Goal: Transaction & Acquisition: Download file/media

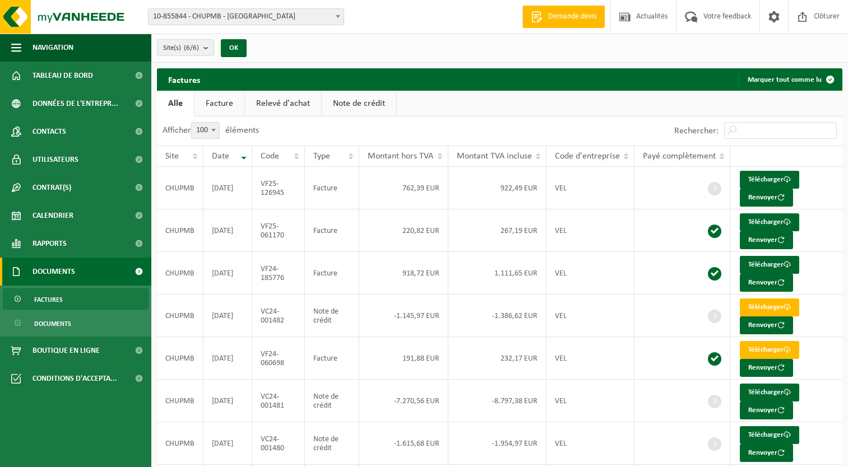
select select "100"
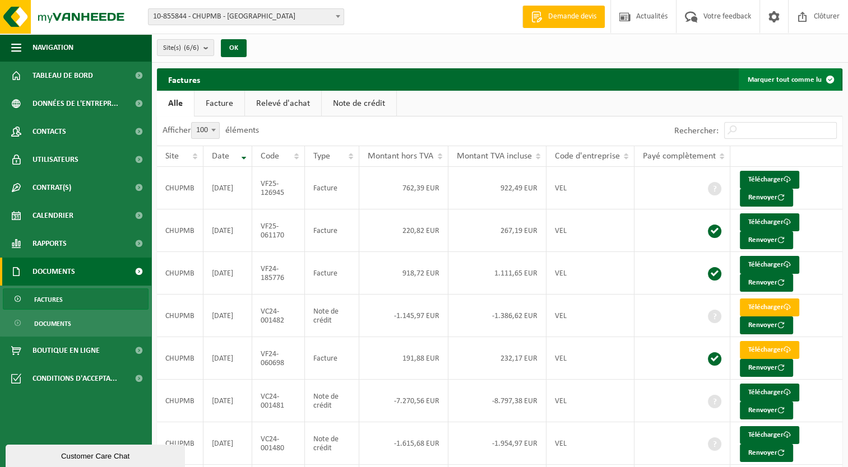
click at [785, 82] on button "Marquer tout comme lu" at bounding box center [790, 79] width 103 height 22
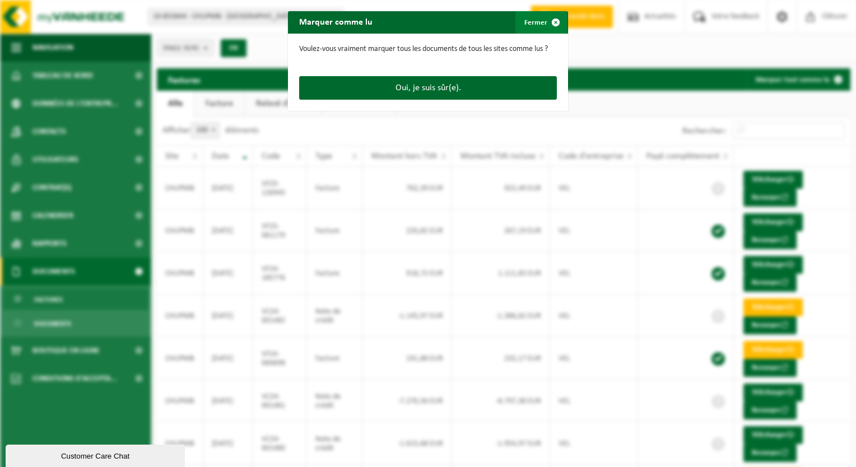
click at [522, 24] on button "Fermer" at bounding box center [542, 22] width 52 height 22
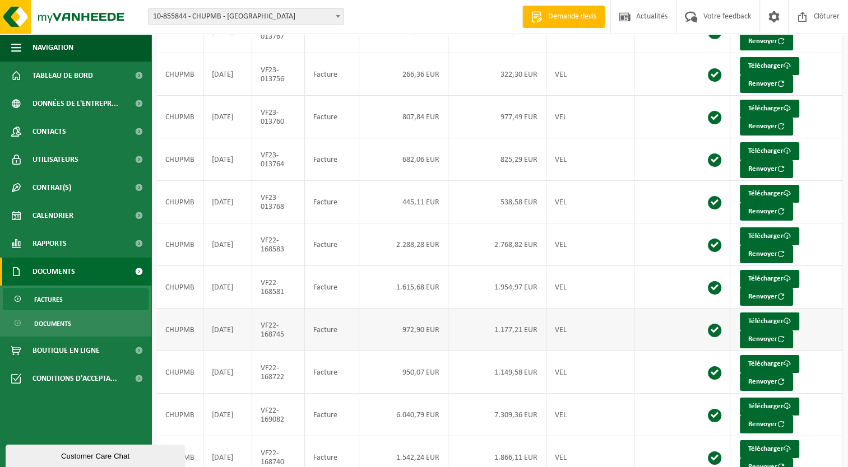
scroll to position [3959, 0]
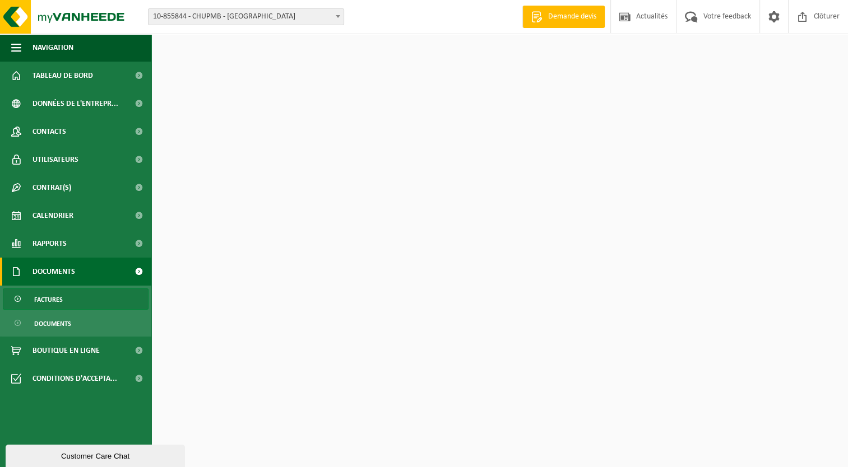
scroll to position [2394, 0]
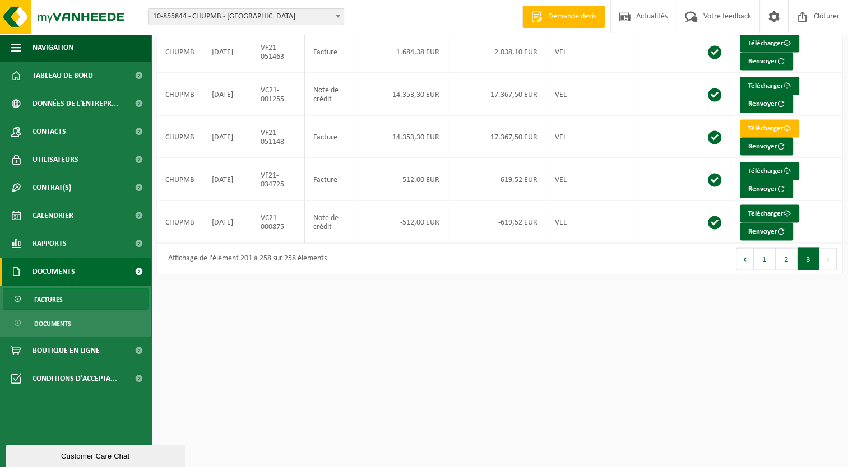
click at [765, 248] on button "1" at bounding box center [765, 259] width 22 height 22
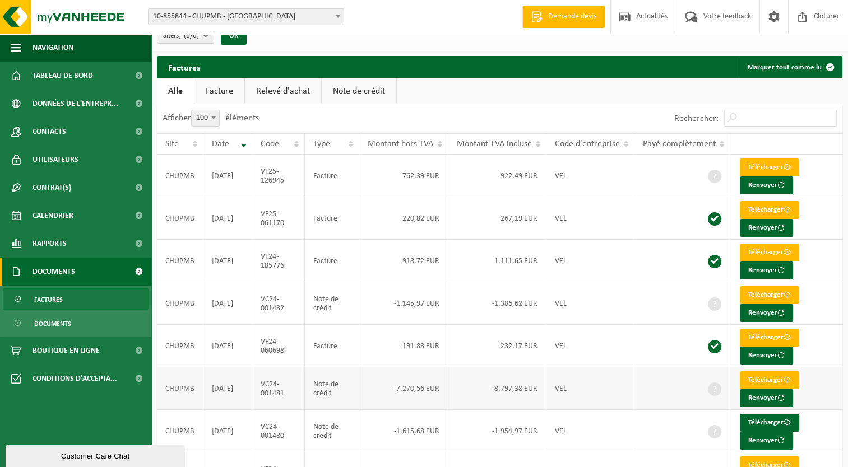
scroll to position [0, 0]
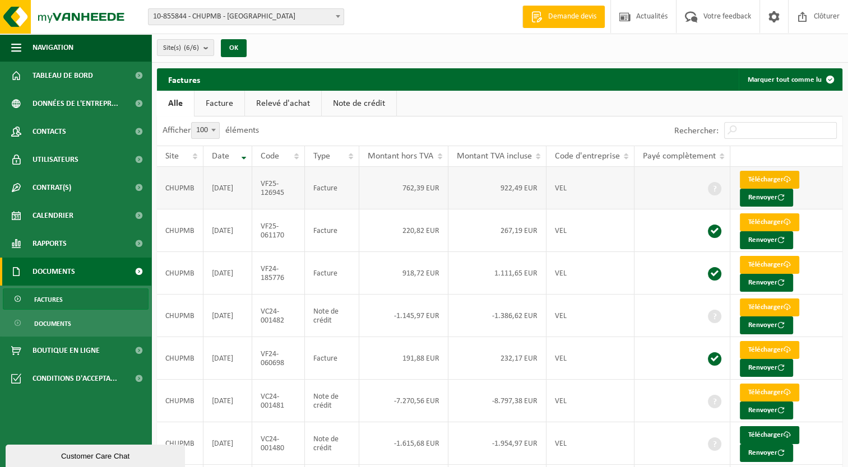
click at [757, 178] on link "Télécharger" at bounding box center [769, 180] width 59 height 18
click at [232, 17] on span "10-855844 - CHUPMB - [GEOGRAPHIC_DATA]" at bounding box center [246, 17] width 195 height 16
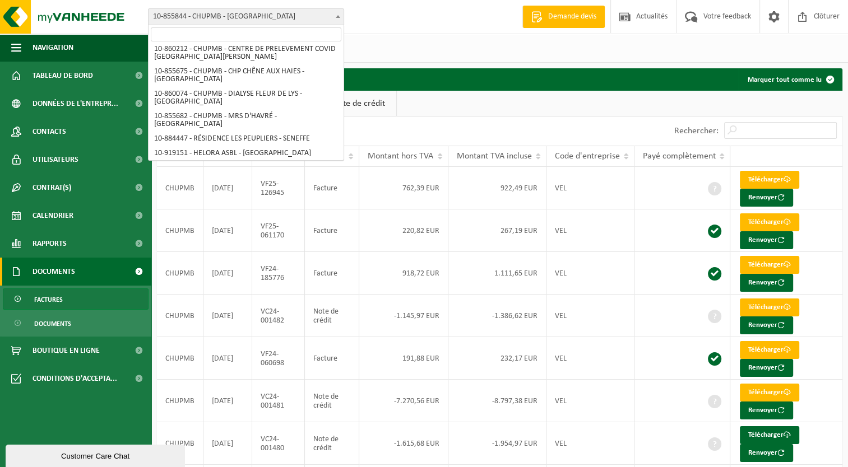
scroll to position [38, 0]
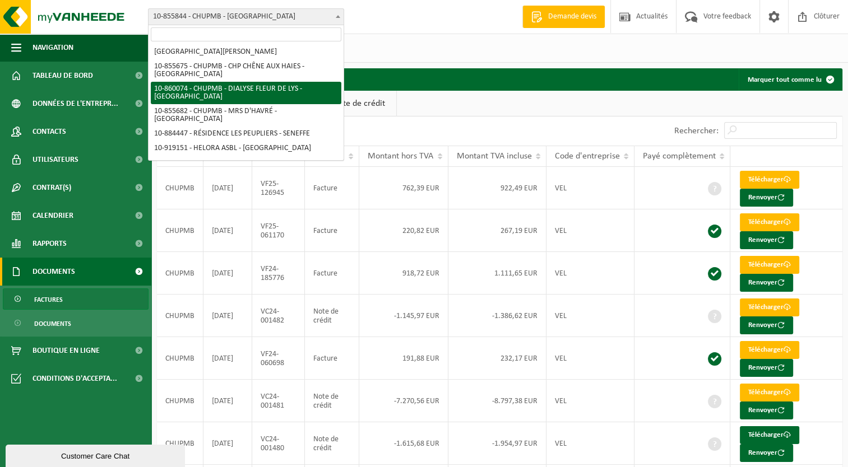
select select "99957"
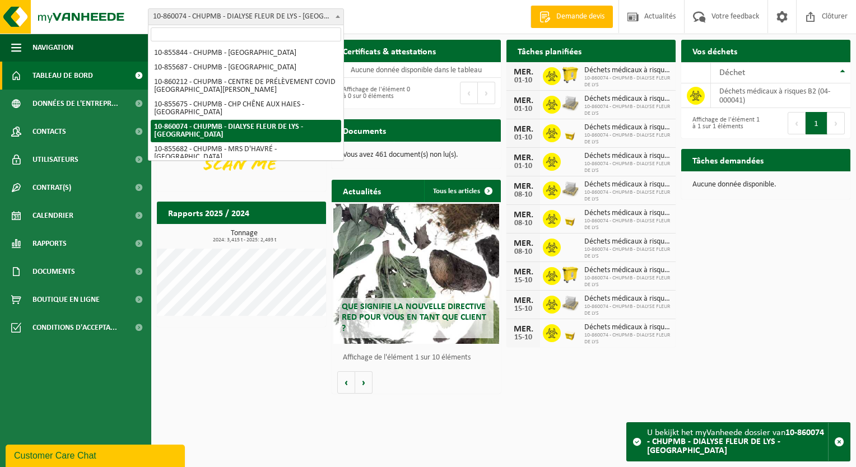
click at [310, 18] on span "10-860074 - CHUPMB - DIALYSE FLEUR DE LYS - [GEOGRAPHIC_DATA]" at bounding box center [246, 17] width 195 height 16
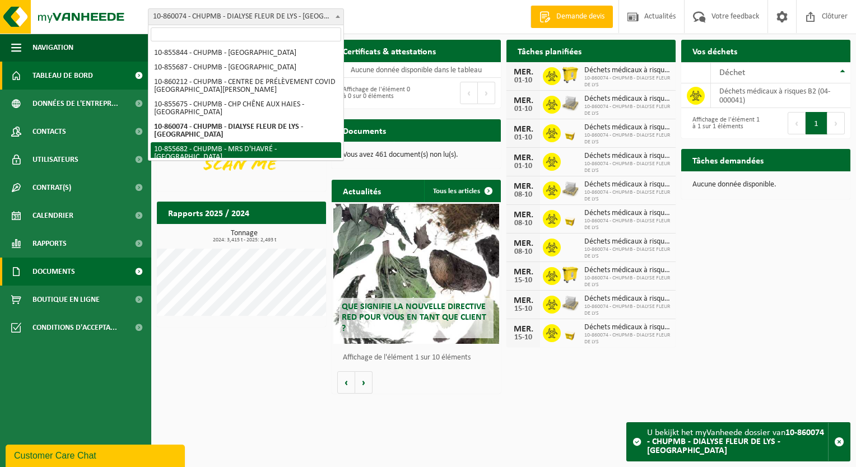
click at [88, 266] on link "Documents" at bounding box center [75, 272] width 151 height 28
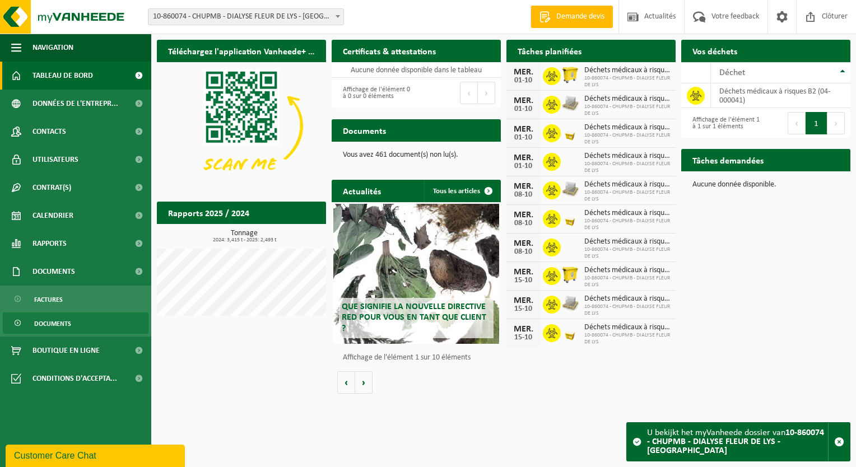
click at [62, 322] on span "Documents" at bounding box center [52, 323] width 37 height 21
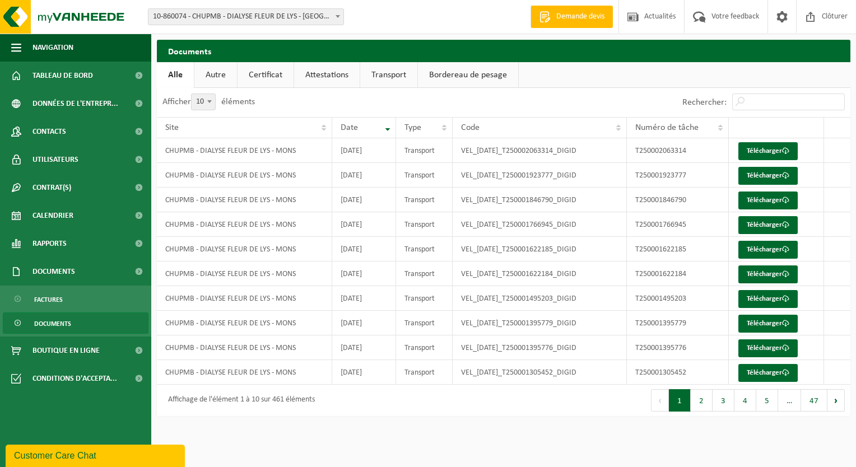
click at [54, 299] on span "Factures" at bounding box center [48, 299] width 29 height 21
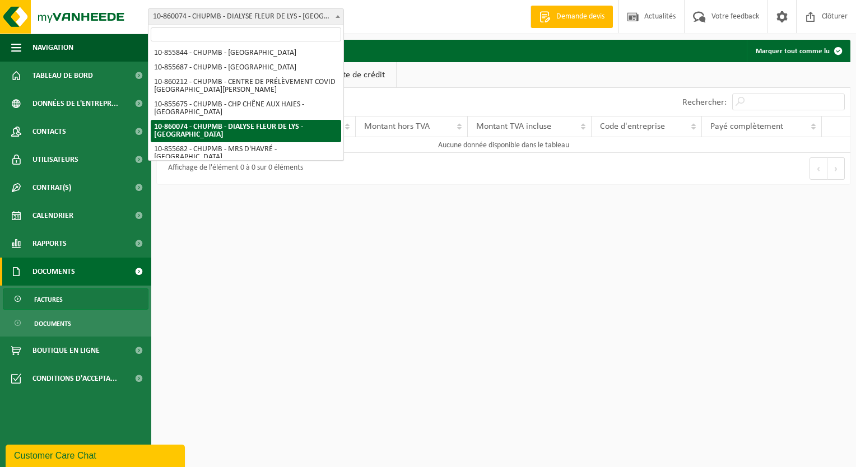
click at [242, 20] on span "10-860074 - CHUPMB - DIALYSE FLEUR DE LYS - [GEOGRAPHIC_DATA]" at bounding box center [246, 17] width 195 height 16
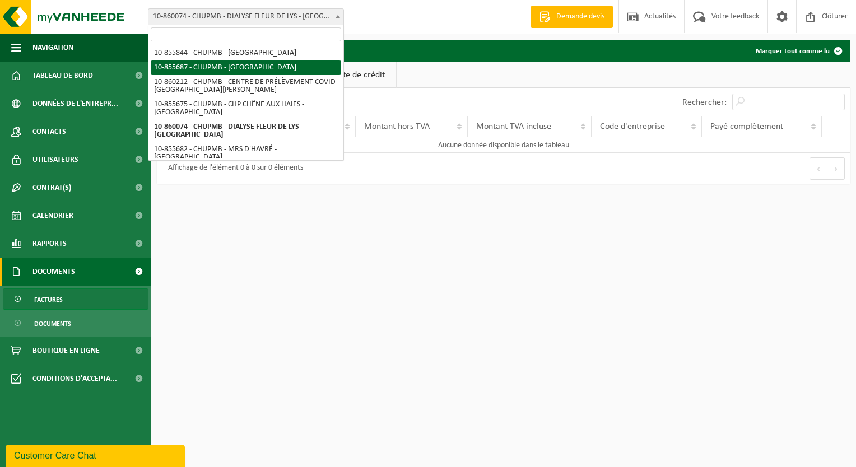
scroll to position [68, 0]
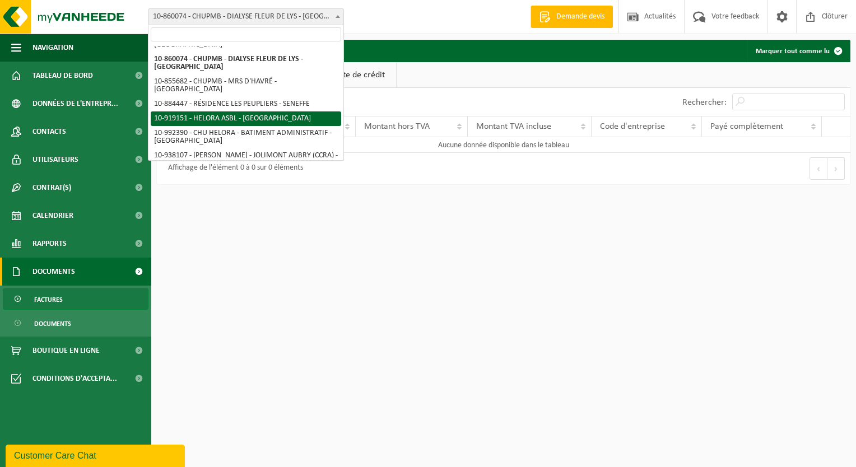
select select "128877"
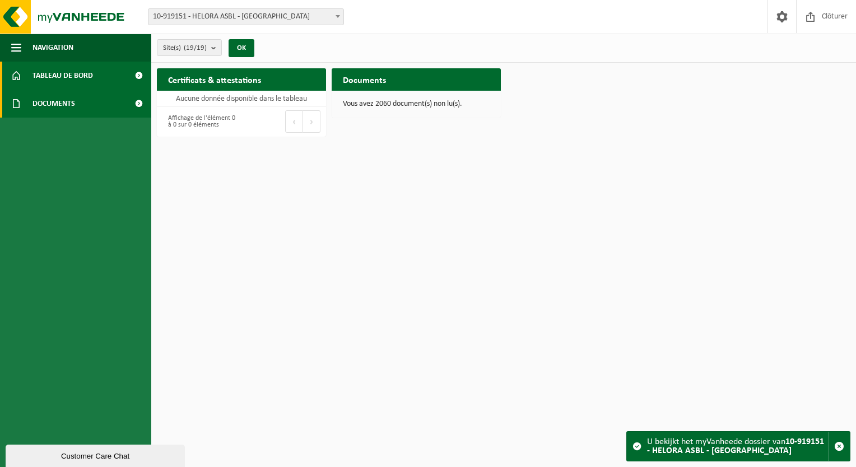
click at [38, 100] on span "Documents" at bounding box center [54, 104] width 43 height 28
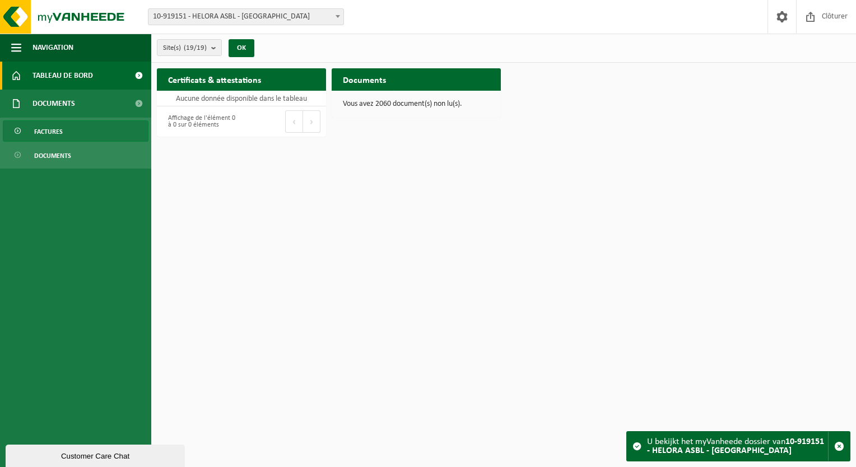
click at [63, 133] on link "Factures" at bounding box center [76, 130] width 146 height 21
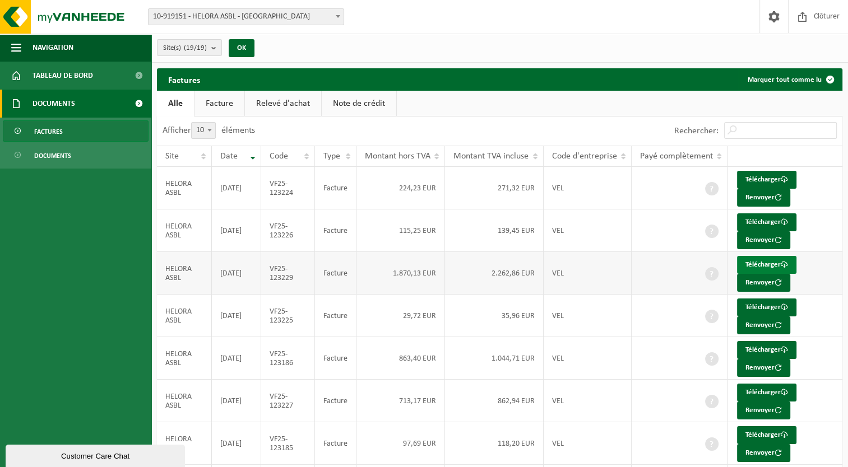
click at [757, 261] on link "Télécharger" at bounding box center [766, 265] width 59 height 18
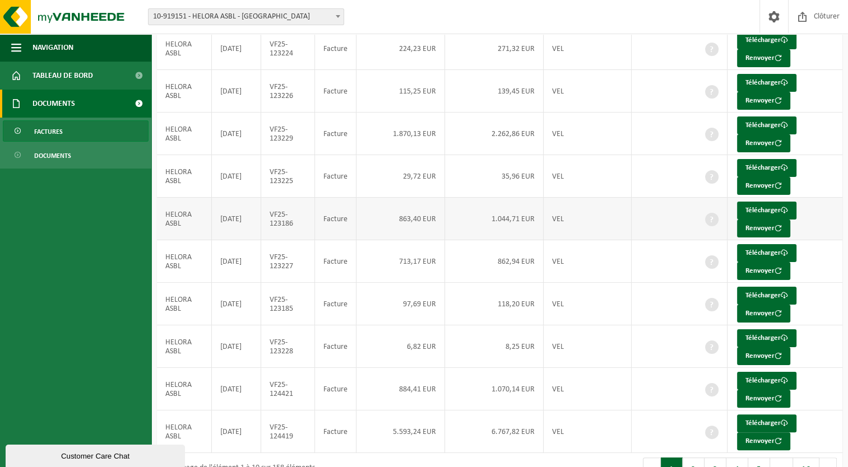
scroll to position [163, 0]
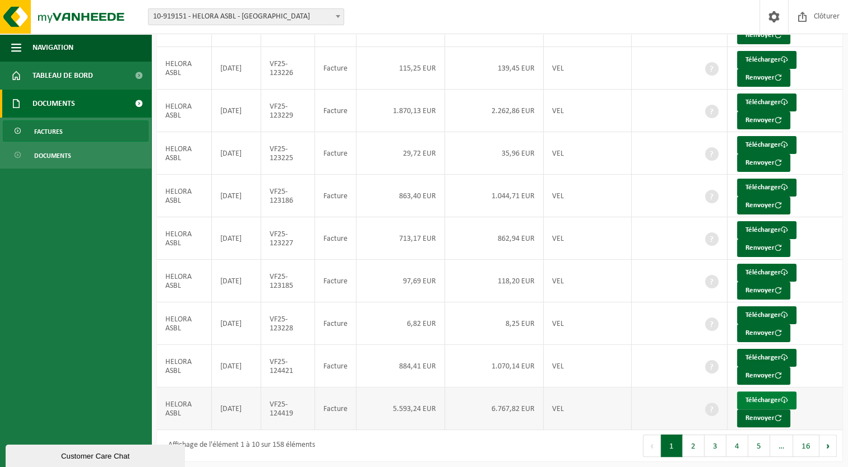
click at [769, 392] on link "Télécharger" at bounding box center [766, 401] width 59 height 18
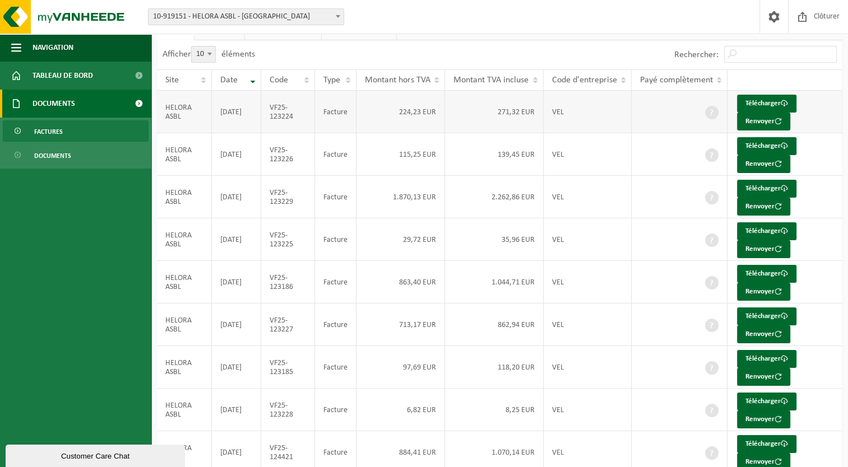
scroll to position [0, 0]
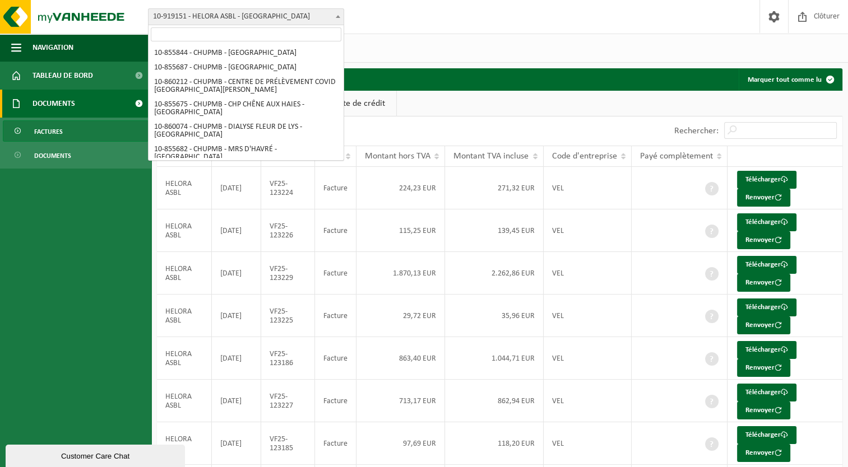
click at [200, 20] on span "10-919151 - HELORA ASBL - [GEOGRAPHIC_DATA]" at bounding box center [246, 17] width 195 height 16
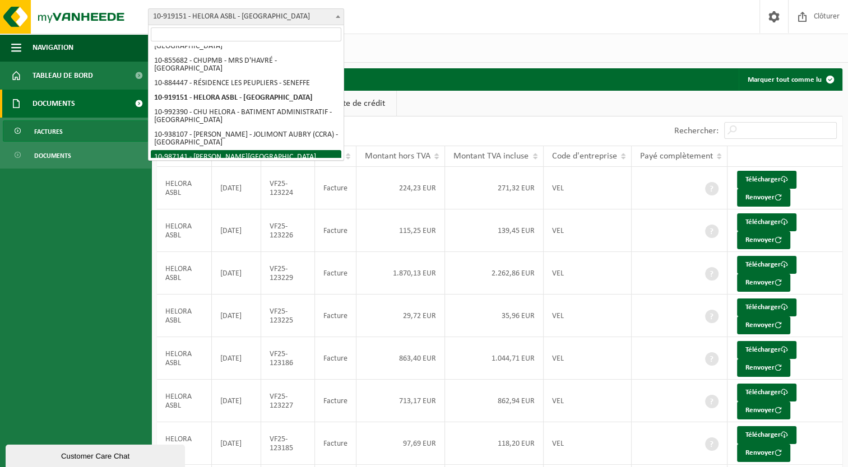
select select "166978"
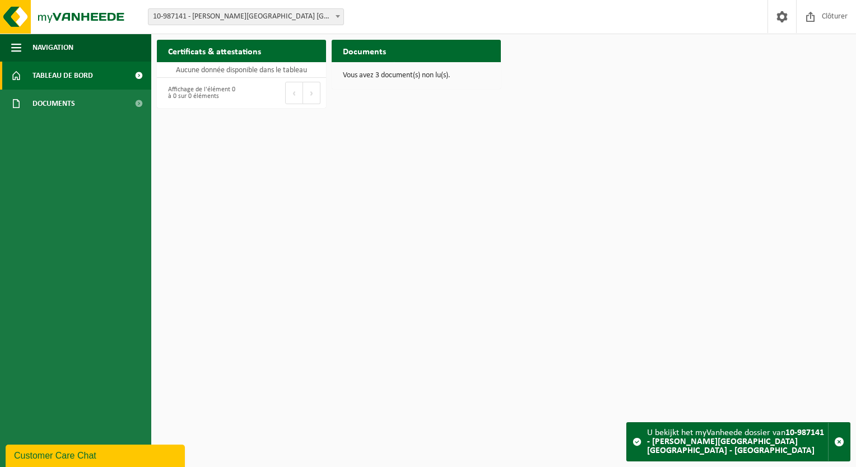
click at [205, 17] on span "10-987141 - [PERSON_NAME][GEOGRAPHIC_DATA] [GEOGRAPHIC_DATA] - [GEOGRAPHIC_DATA]" at bounding box center [246, 17] width 195 height 16
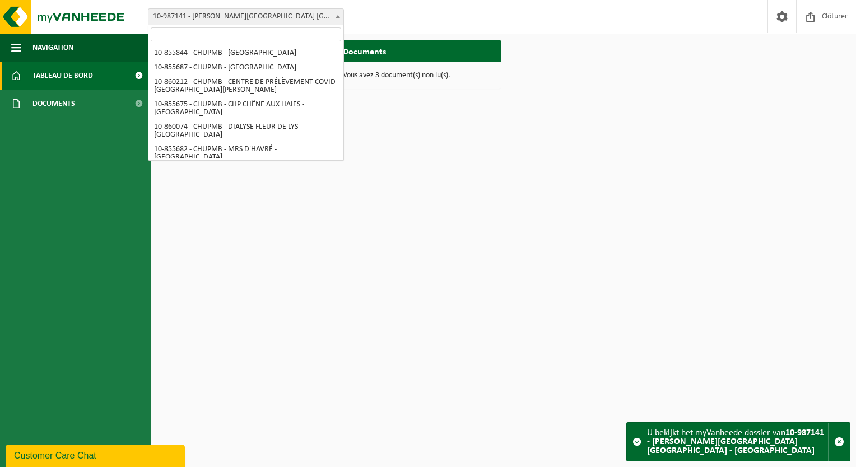
scroll to position [132, 0]
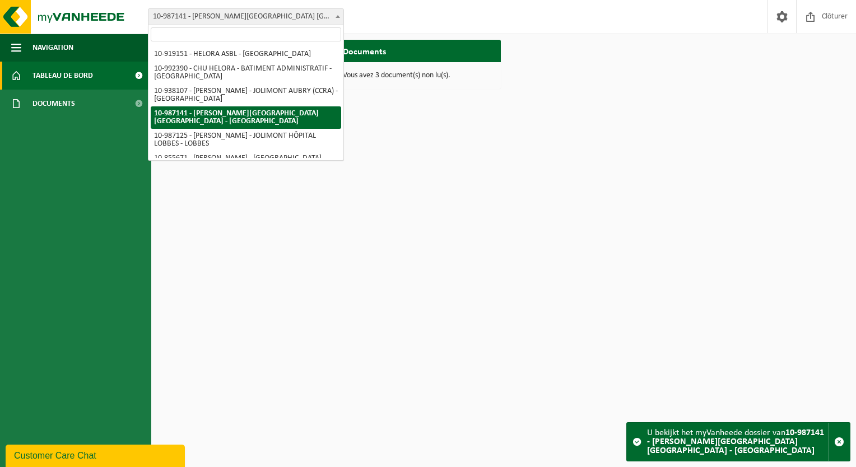
click at [394, 23] on div "Site: 10-855844 - CHUPMB - MONS 10-855687 - CHUPMB - BONNE MAISON DE BOUZANTON …" at bounding box center [428, 17] width 856 height 34
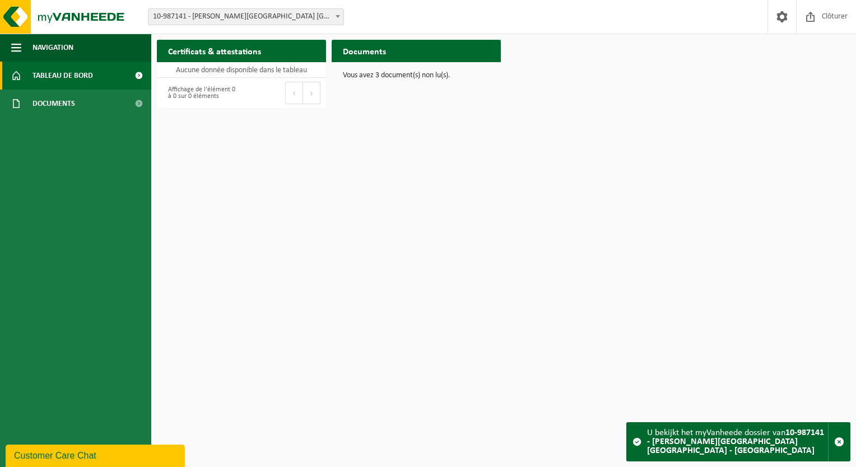
click at [378, 55] on h2 "Documents" at bounding box center [365, 51] width 66 height 22
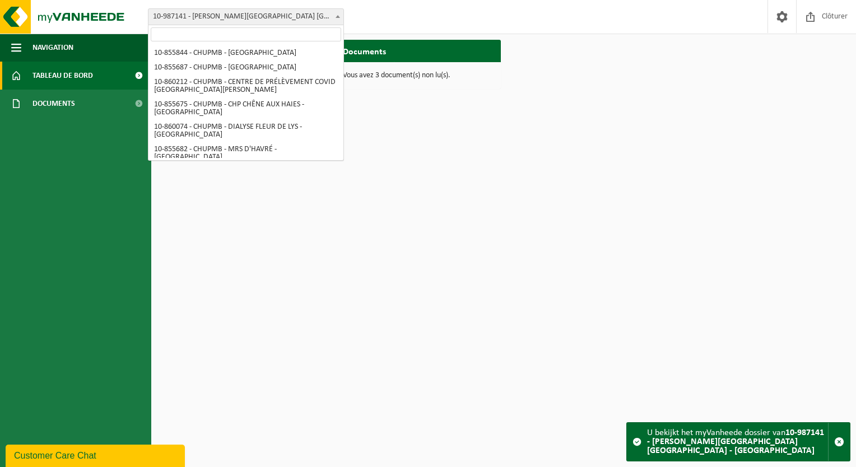
drag, startPoint x: 280, startPoint y: 24, endPoint x: 273, endPoint y: 23, distance: 6.2
click at [278, 24] on span "10-987141 - [PERSON_NAME][GEOGRAPHIC_DATA] [GEOGRAPHIC_DATA] - [GEOGRAPHIC_DATA]" at bounding box center [246, 17] width 195 height 16
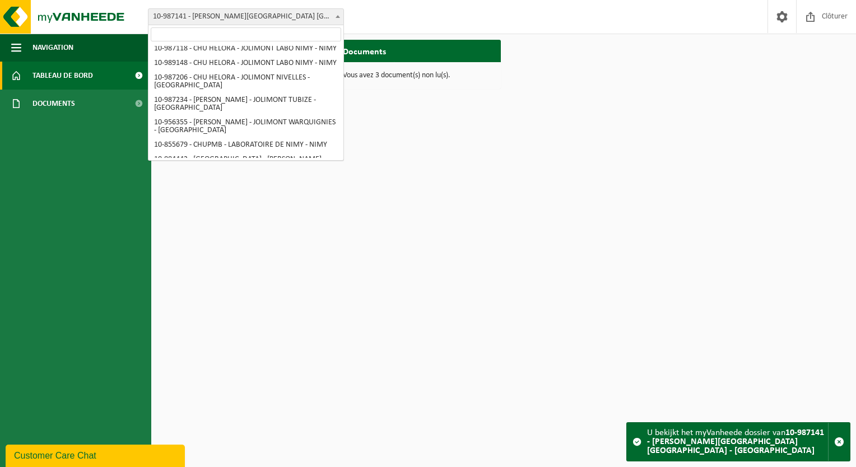
scroll to position [356, 0]
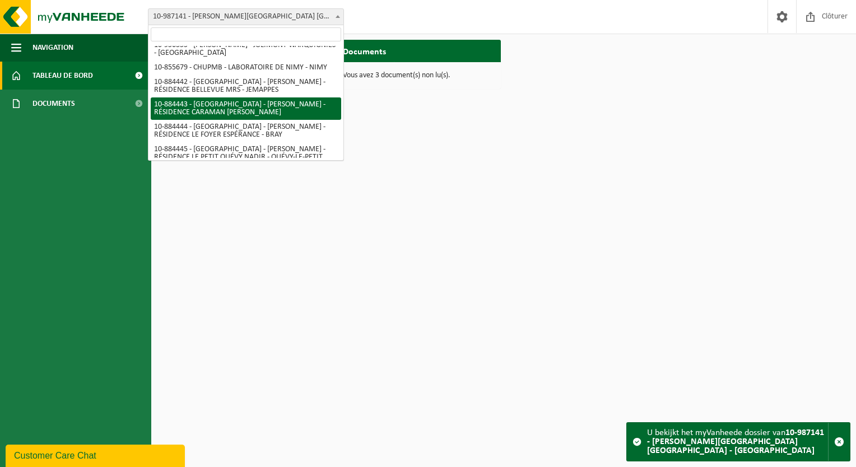
select select "111917"
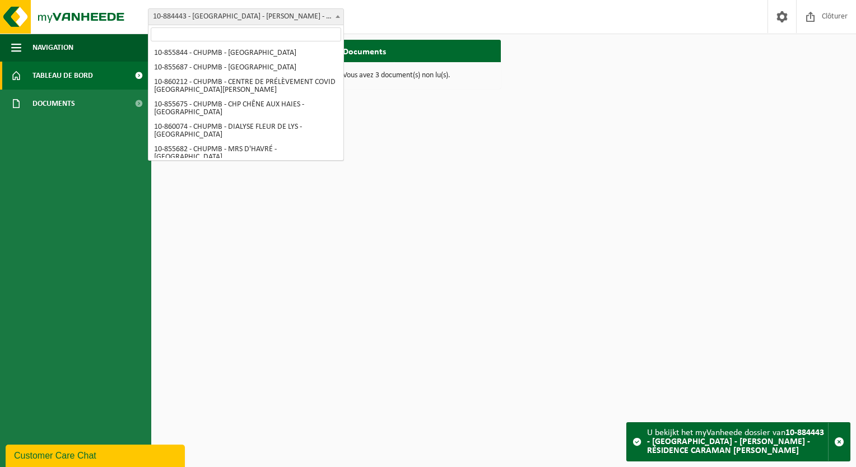
click at [226, 15] on span "10-884443 - [GEOGRAPHIC_DATA] - [PERSON_NAME] - RÉSIDENCE CARAMAN [PERSON_NAME]" at bounding box center [246, 17] width 195 height 16
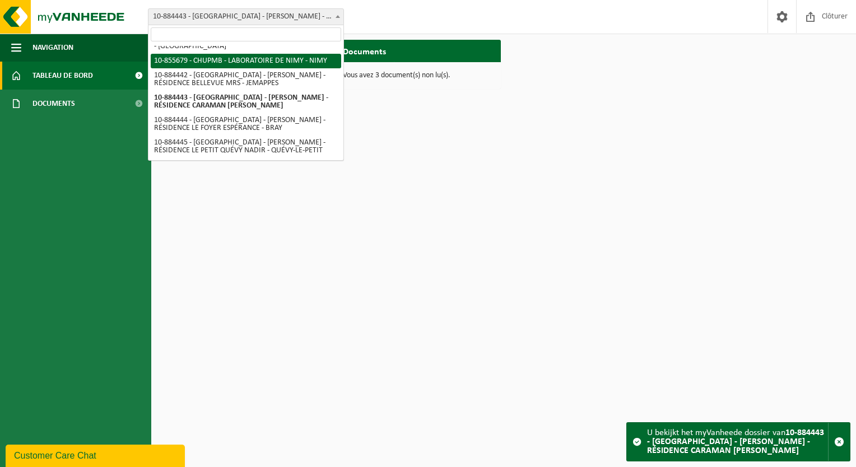
select select "98458"
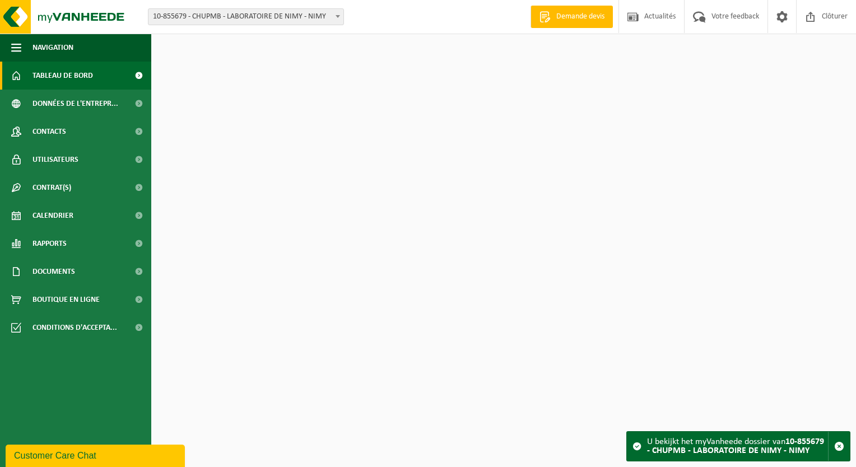
click at [322, 17] on span "10-855679 - CHUPMB - LABORATOIRE DE NIMY - NIMY" at bounding box center [246, 17] width 195 height 16
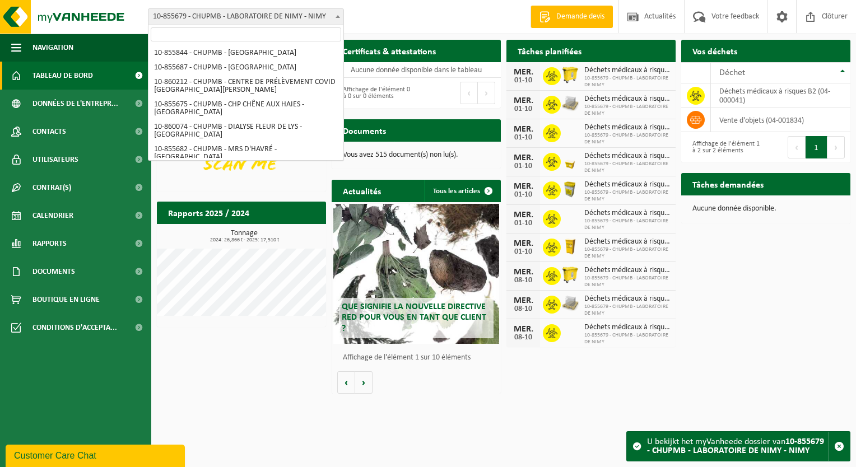
scroll to position [326, 0]
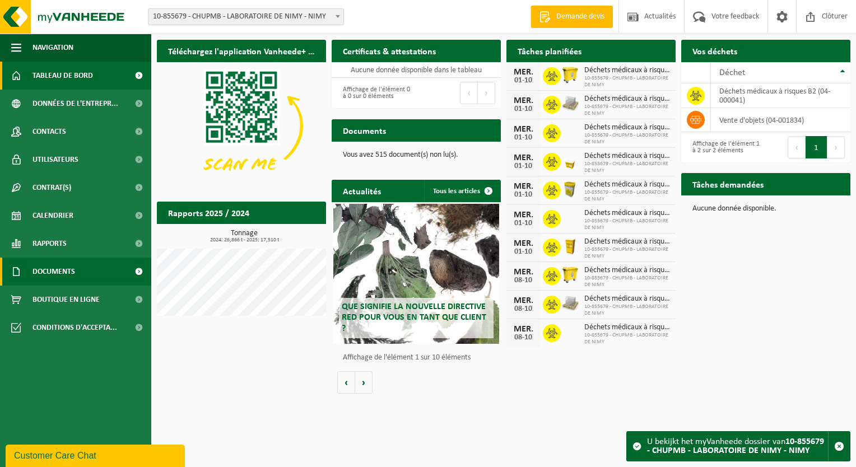
click at [89, 279] on link "Documents" at bounding box center [75, 272] width 151 height 28
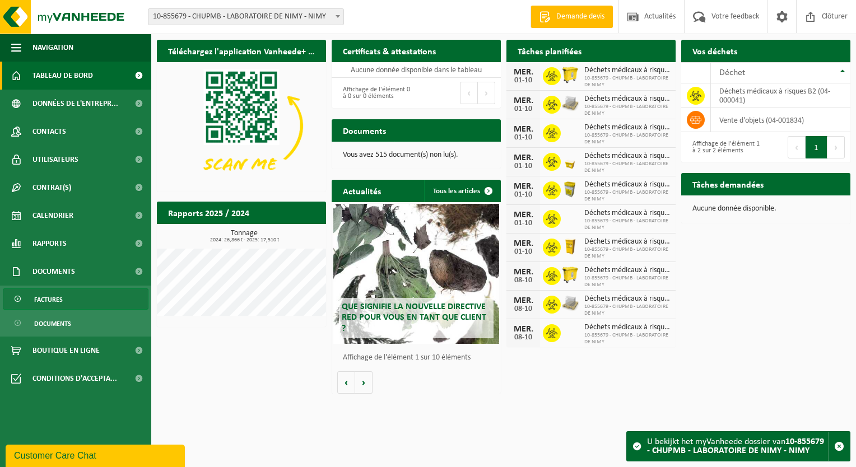
click at [92, 304] on link "Factures" at bounding box center [76, 299] width 146 height 21
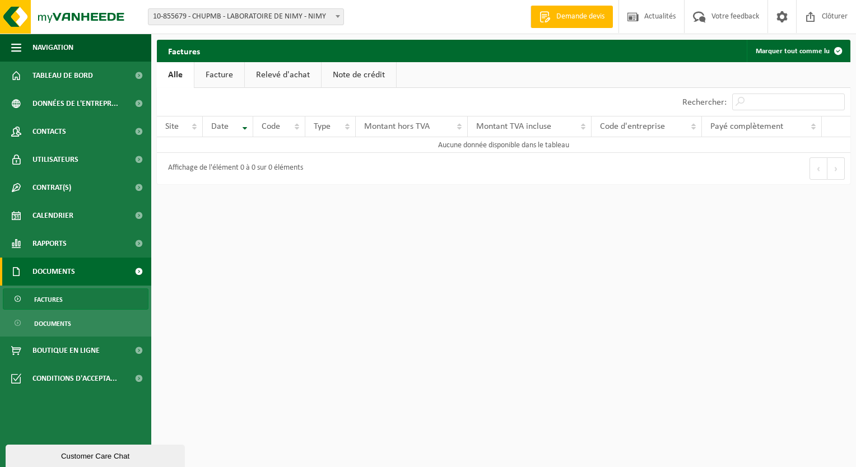
click at [285, 26] on div "Site: 10-855844 - CHUPMB - MONS 10-855687 - CHUPMB - BONNE MAISON DE BOUZANTON …" at bounding box center [428, 17] width 856 height 34
click at [288, 21] on span "10-855679 - CHUPMB - LABORATOIRE DE NIMY - NIMY" at bounding box center [246, 17] width 195 height 16
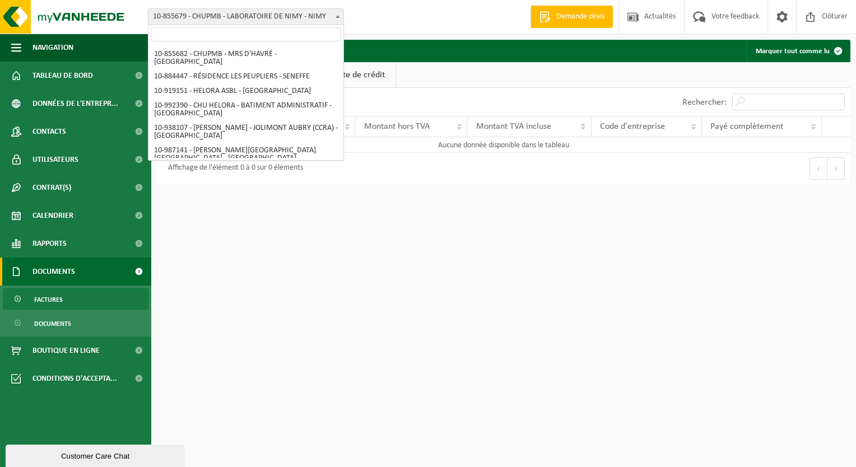
scroll to position [92, 0]
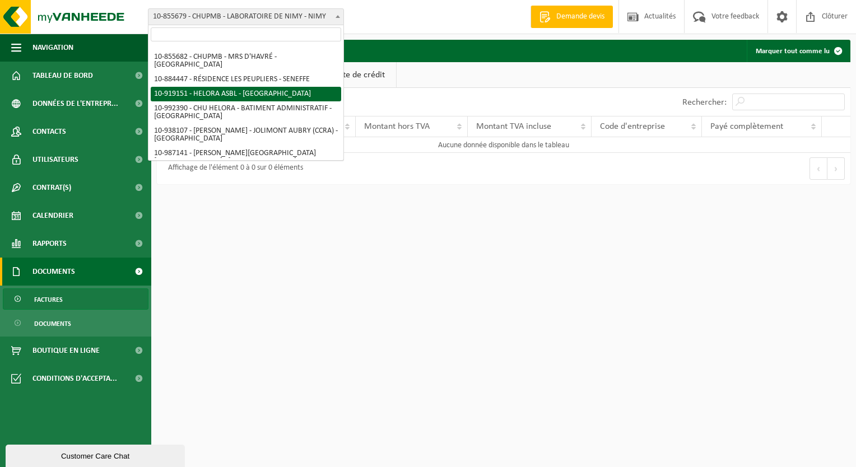
select select "128877"
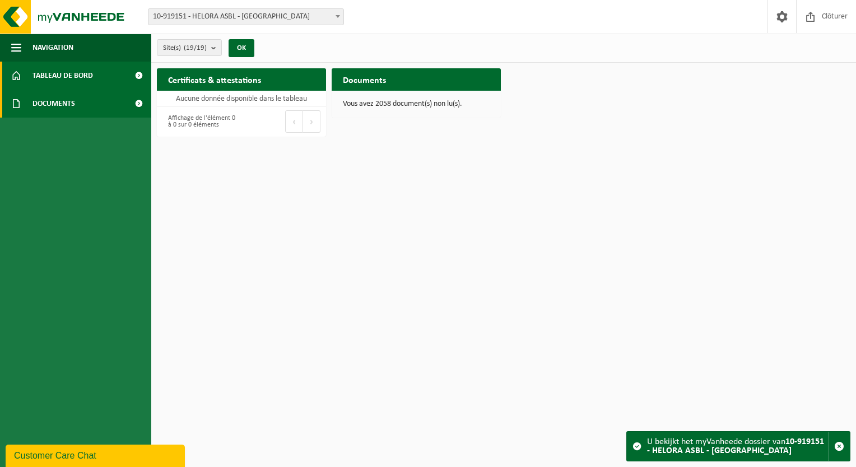
click at [90, 105] on link "Documents" at bounding box center [75, 104] width 151 height 28
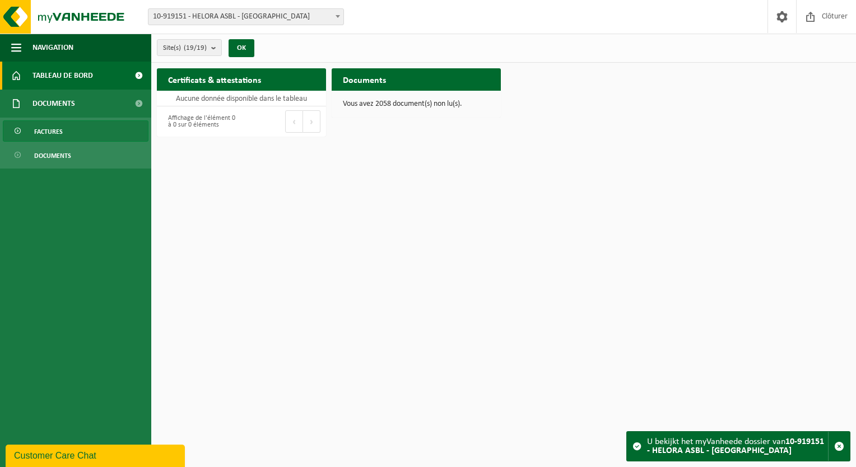
click at [104, 132] on link "Factures" at bounding box center [76, 130] width 146 height 21
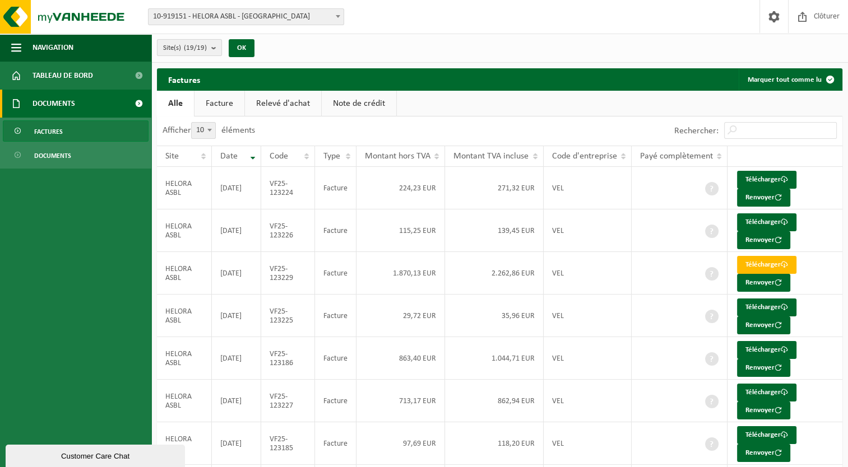
click at [177, 48] on span "Site(s) (19/19)" at bounding box center [185, 48] width 44 height 17
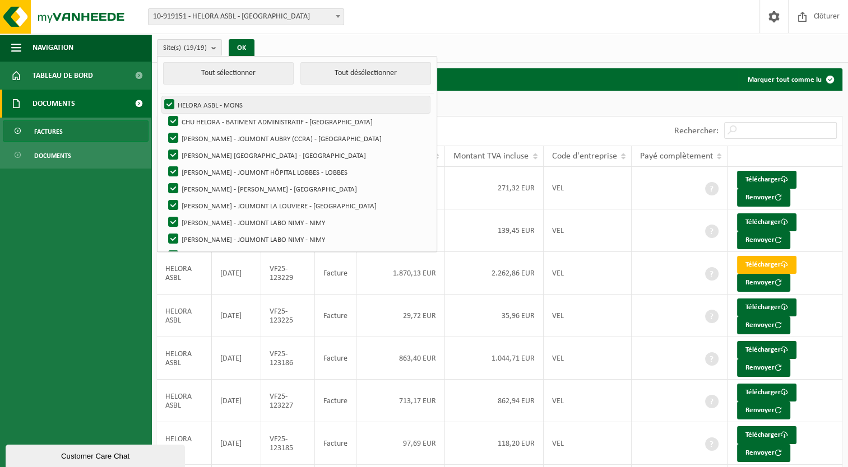
click at [165, 112] on label "HELORA ASBL - MONS" at bounding box center [296, 104] width 268 height 17
click at [160, 96] on input "HELORA ASBL - MONS" at bounding box center [160, 96] width 1 height 1
checkbox input "false"
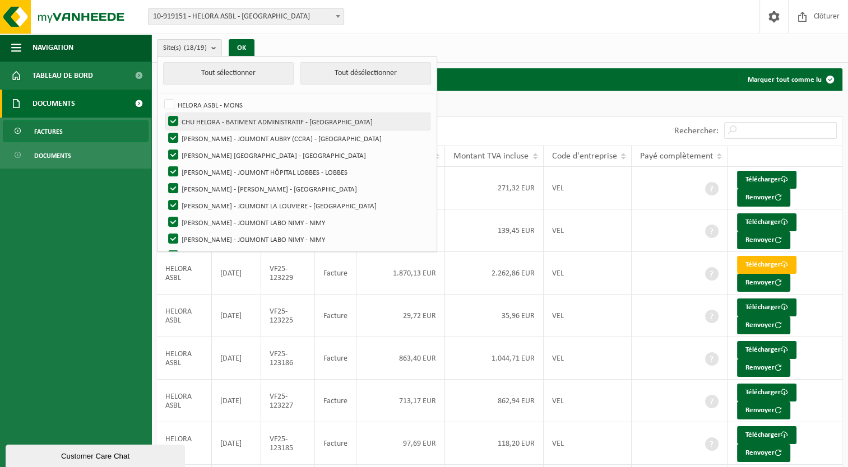
click at [175, 117] on label "CHU HELORA - BATIMENT ADMINISTRATIF - [GEOGRAPHIC_DATA]" at bounding box center [298, 121] width 264 height 17
click at [164, 113] on input "CHU HELORA - BATIMENT ADMINISTRATIF - [GEOGRAPHIC_DATA]" at bounding box center [164, 113] width 1 height 1
checkbox input "false"
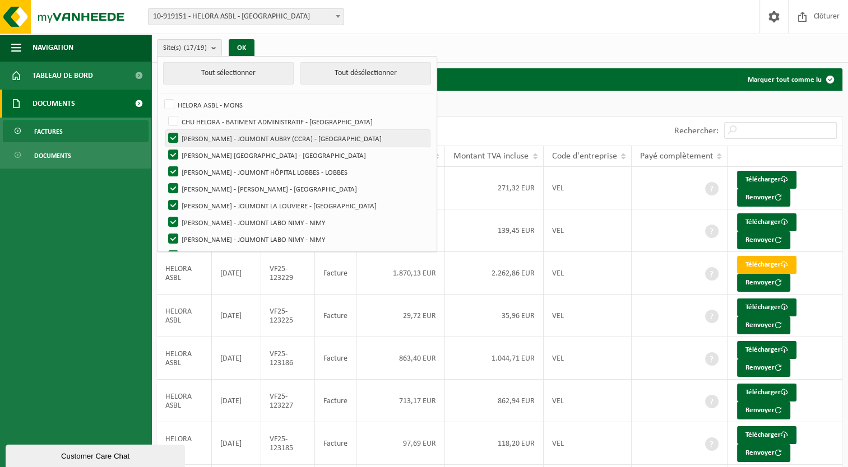
click at [174, 139] on label "[PERSON_NAME] - JOLIMONT AUBRY (CCRA) - [GEOGRAPHIC_DATA]" at bounding box center [298, 138] width 264 height 17
click at [164, 130] on input "[PERSON_NAME] - JOLIMONT AUBRY (CCRA) - [GEOGRAPHIC_DATA]" at bounding box center [164, 129] width 1 height 1
checkbox input "false"
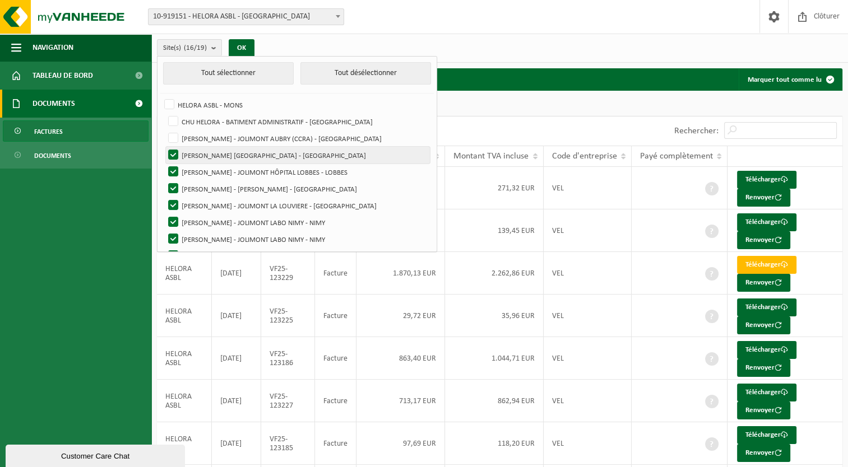
click at [173, 155] on label "[PERSON_NAME] [GEOGRAPHIC_DATA] - [GEOGRAPHIC_DATA]" at bounding box center [298, 155] width 264 height 17
click at [164, 147] on input "[PERSON_NAME] [GEOGRAPHIC_DATA] - [GEOGRAPHIC_DATA]" at bounding box center [164, 146] width 1 height 1
checkbox input "false"
click at [175, 170] on label "[PERSON_NAME] - JOLIMONT HÔPITAL LOBBES - LOBBES" at bounding box center [298, 172] width 264 height 17
click at [164, 164] on input "[PERSON_NAME] - JOLIMONT HÔPITAL LOBBES - LOBBES" at bounding box center [164, 163] width 1 height 1
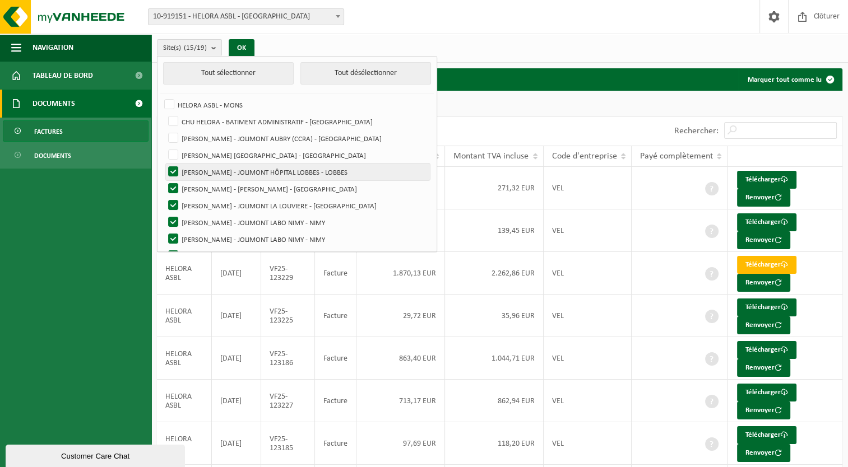
checkbox input "false"
click at [175, 189] on label "[PERSON_NAME] - [PERSON_NAME] - [GEOGRAPHIC_DATA]" at bounding box center [298, 188] width 264 height 17
click at [164, 180] on input "[PERSON_NAME] - [PERSON_NAME] - [GEOGRAPHIC_DATA]" at bounding box center [164, 180] width 1 height 1
checkbox input "false"
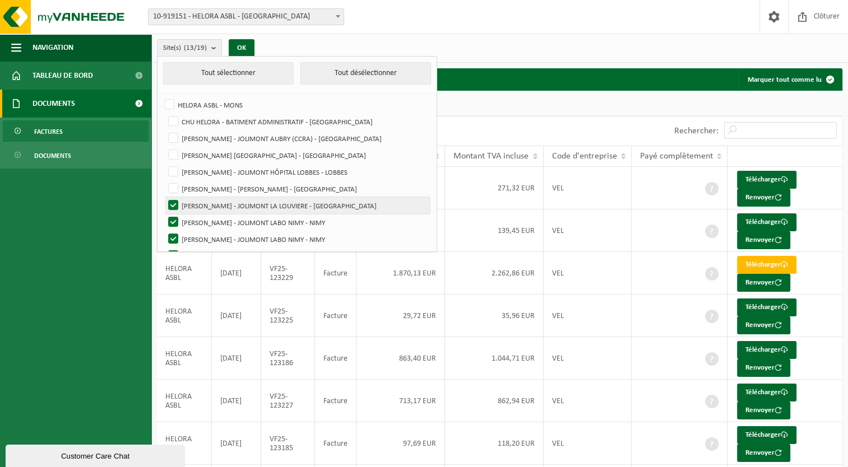
click at [175, 207] on label "[PERSON_NAME] - JOLIMONT LA LOUVIERE - [GEOGRAPHIC_DATA]" at bounding box center [298, 205] width 264 height 17
click at [164, 197] on input "[PERSON_NAME] - JOLIMONT LA LOUVIERE - [GEOGRAPHIC_DATA]" at bounding box center [164, 197] width 1 height 1
checkbox input "false"
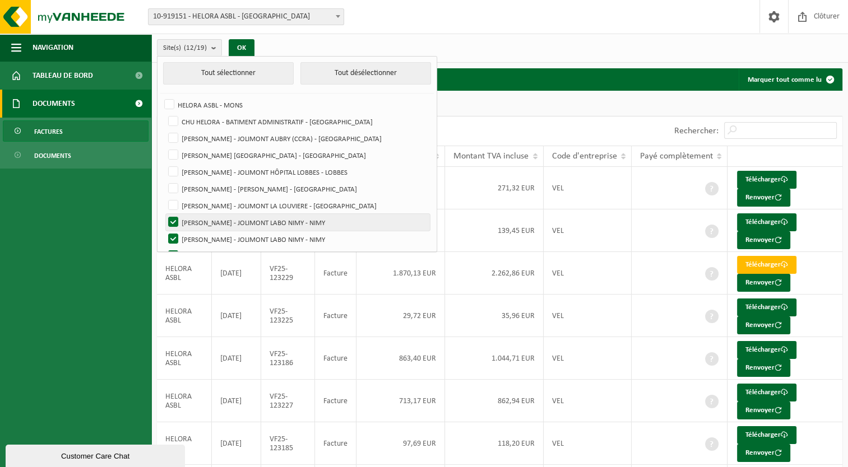
click at [177, 225] on label "[PERSON_NAME] - JOLIMONT LABO NIMY - NIMY" at bounding box center [298, 222] width 264 height 17
click at [164, 214] on input "[PERSON_NAME] - JOLIMONT LABO NIMY - NIMY" at bounding box center [164, 214] width 1 height 1
checkbox input "false"
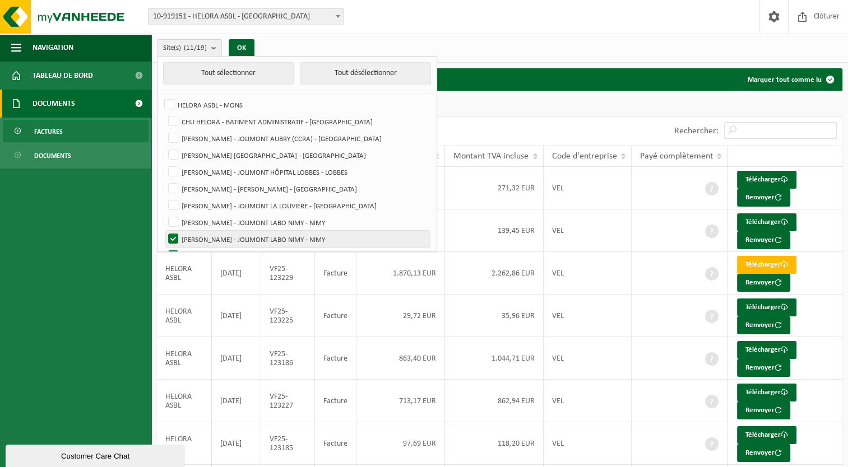
click at [177, 239] on label "[PERSON_NAME] - JOLIMONT LABO NIMY - NIMY" at bounding box center [298, 239] width 264 height 17
click at [164, 231] on input "[PERSON_NAME] - JOLIMONT LABO NIMY - NIMY" at bounding box center [164, 230] width 1 height 1
checkbox input "false"
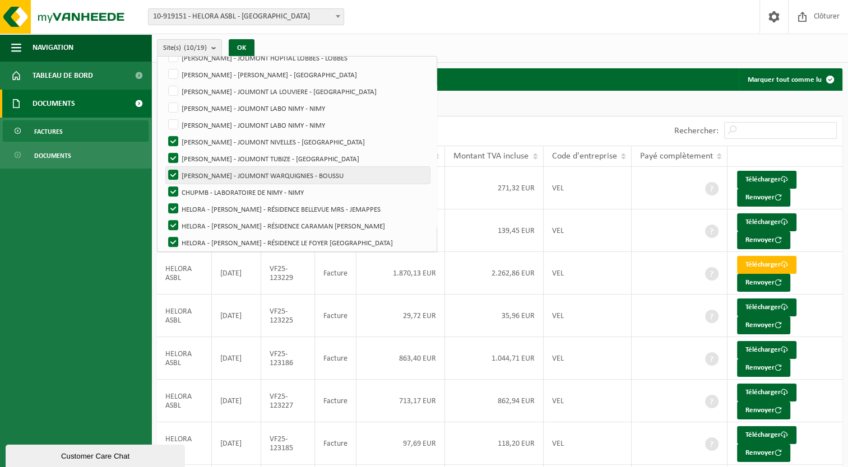
scroll to position [116, 0]
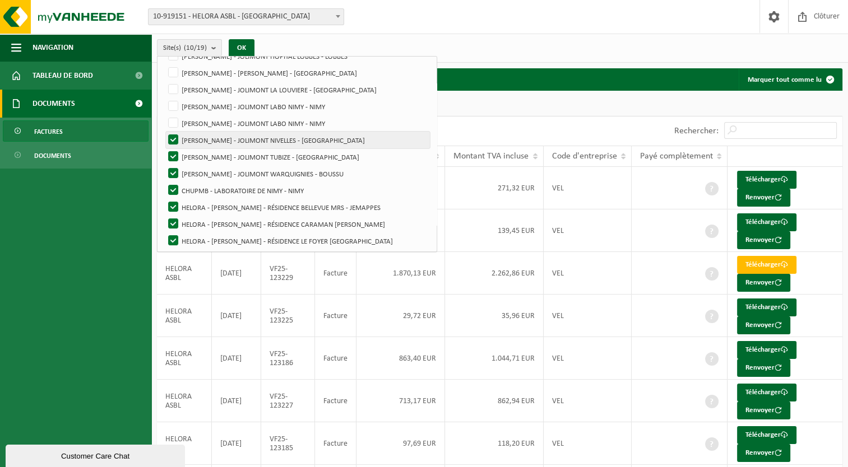
click at [170, 139] on label "[PERSON_NAME] - JOLIMONT NIVELLES - [GEOGRAPHIC_DATA]" at bounding box center [298, 140] width 264 height 17
click at [164, 132] on input "[PERSON_NAME] - JOLIMONT NIVELLES - [GEOGRAPHIC_DATA]" at bounding box center [164, 131] width 1 height 1
checkbox input "false"
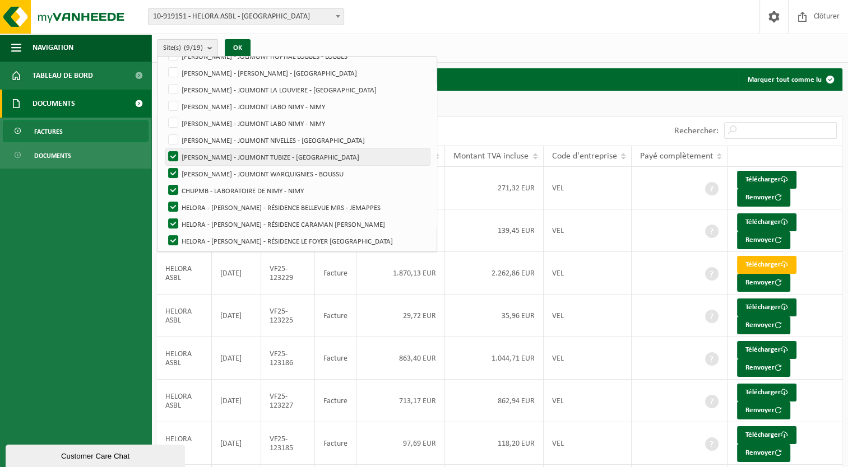
click at [168, 154] on label "[PERSON_NAME] - JOLIMONT TUBIZE - [GEOGRAPHIC_DATA]" at bounding box center [298, 157] width 264 height 17
click at [164, 149] on input "[PERSON_NAME] - JOLIMONT TUBIZE - [GEOGRAPHIC_DATA]" at bounding box center [164, 148] width 1 height 1
checkbox input "false"
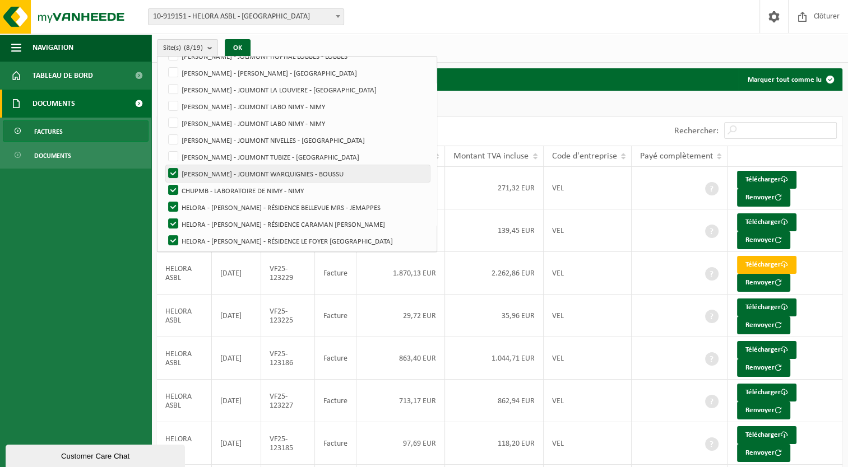
drag, startPoint x: 173, startPoint y: 171, endPoint x: 177, endPoint y: 178, distance: 7.8
click at [174, 175] on label "CHU HELORA - JOLIMONT WARQUIGNIES - BOUSSU" at bounding box center [298, 173] width 264 height 17
click at [164, 165] on input "CHU HELORA - JOLIMONT WARQUIGNIES - BOUSSU" at bounding box center [164, 165] width 1 height 1
checkbox input "false"
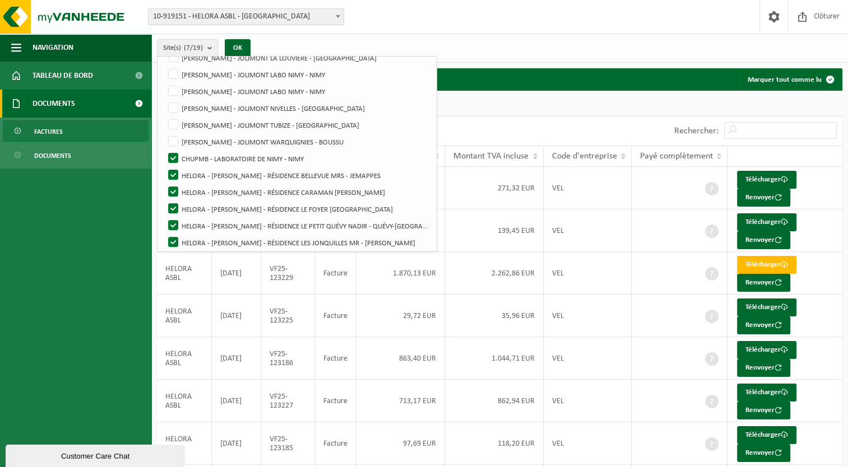
scroll to position [168, 0]
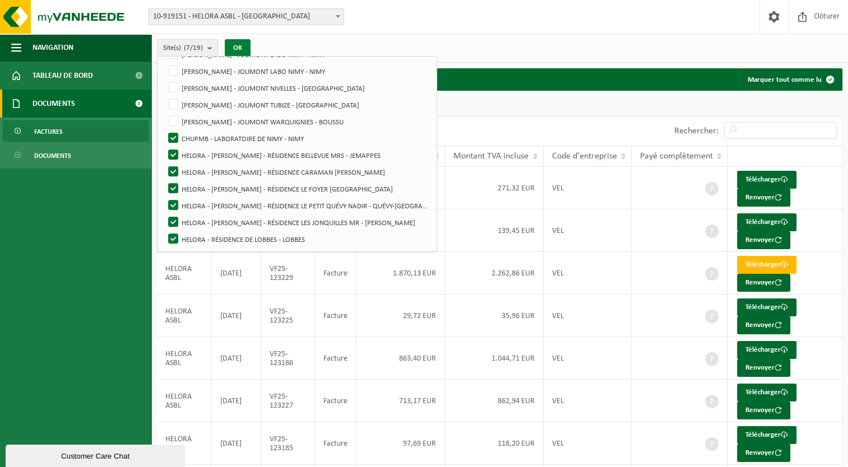
click at [247, 44] on button "OK" at bounding box center [238, 48] width 26 height 18
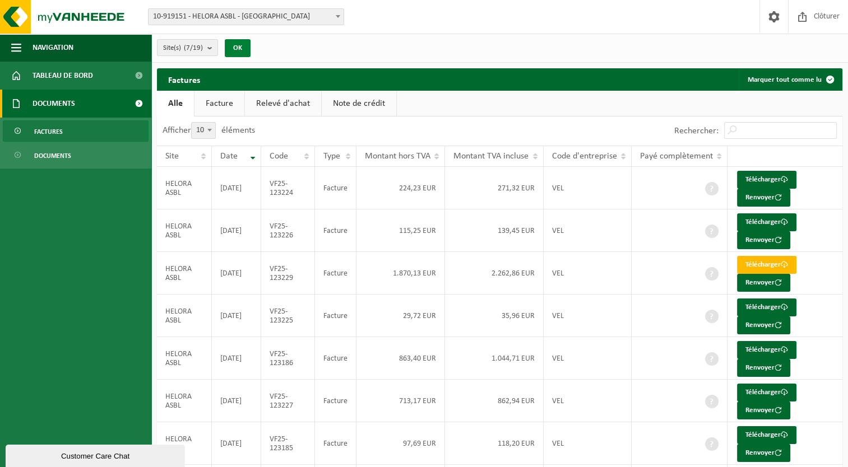
click at [249, 48] on button "OK" at bounding box center [238, 48] width 26 height 18
click at [233, 48] on button "OK" at bounding box center [238, 48] width 26 height 18
click at [749, 180] on link "Télécharger" at bounding box center [766, 180] width 59 height 18
click at [751, 221] on link "Télécharger" at bounding box center [766, 223] width 59 height 18
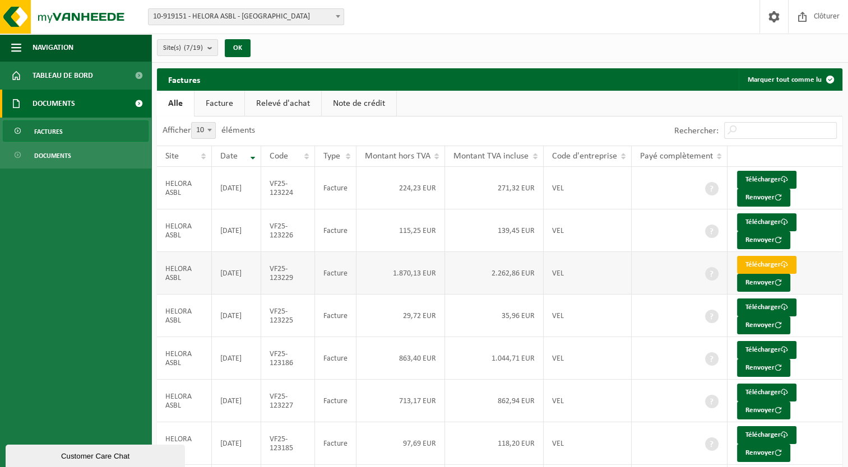
click at [750, 265] on link "Télécharger" at bounding box center [766, 265] width 59 height 18
click at [211, 48] on b "submit" at bounding box center [212, 48] width 10 height 16
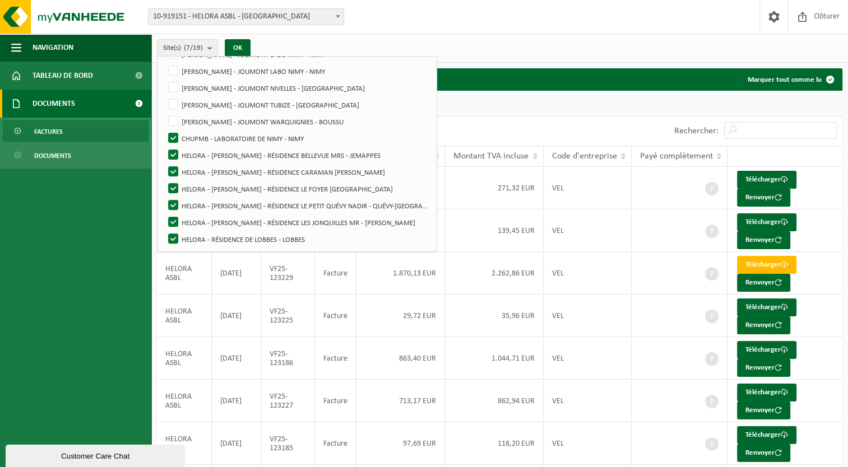
click at [395, 39] on div "Site(s) (7/19) Tout sélectionner Tout désélectionner HELORA ASBL - MONS CHU HEL…" at bounding box center [499, 48] width 697 height 29
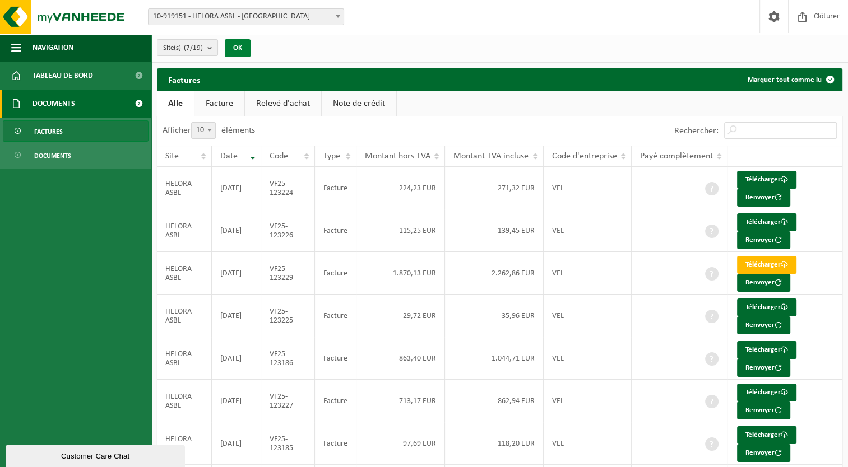
click at [239, 49] on button "OK" at bounding box center [238, 48] width 26 height 18
click at [240, 50] on button "OK" at bounding box center [238, 48] width 26 height 18
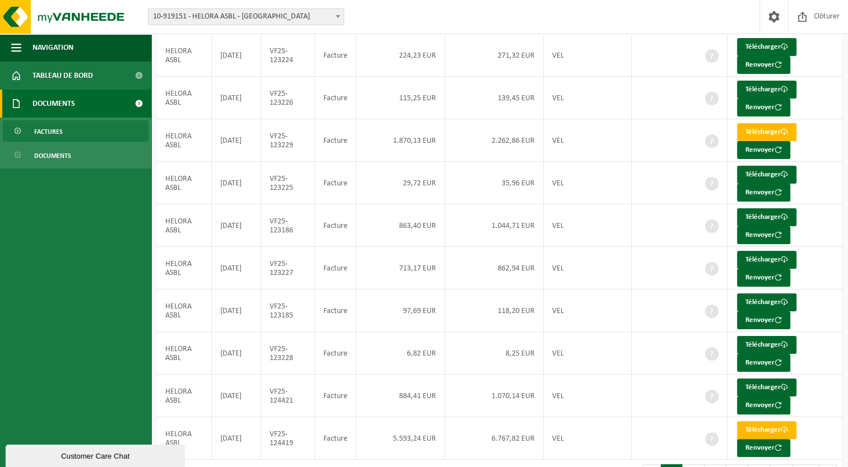
scroll to position [163, 0]
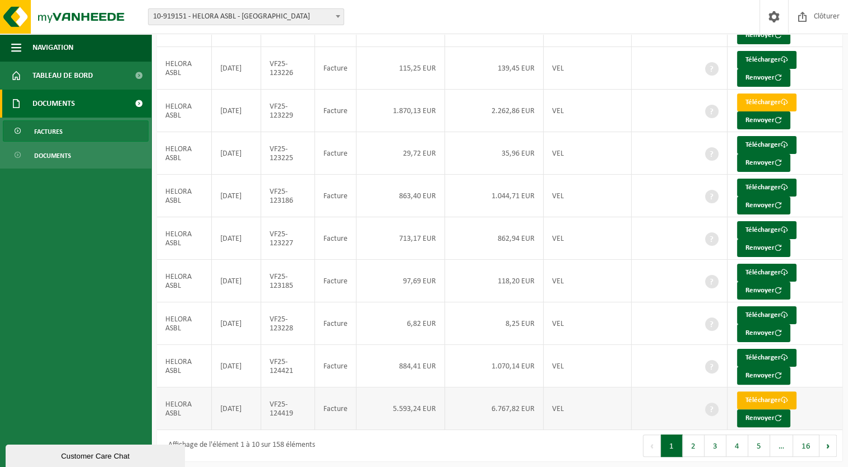
click at [754, 392] on link "Télécharger" at bounding box center [766, 401] width 59 height 18
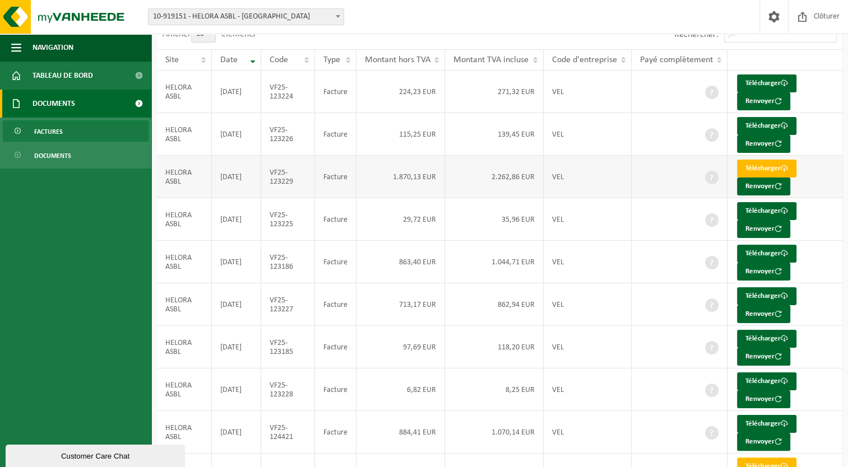
scroll to position [0, 0]
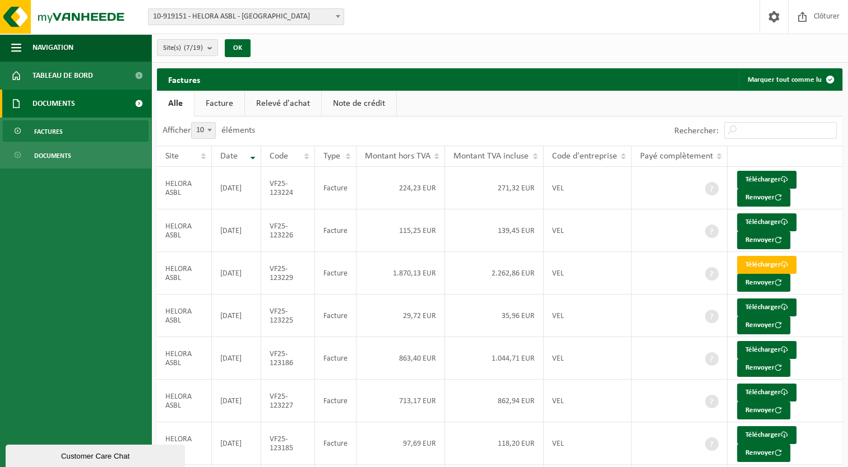
click at [34, 131] on link "Factures" at bounding box center [76, 130] width 146 height 21
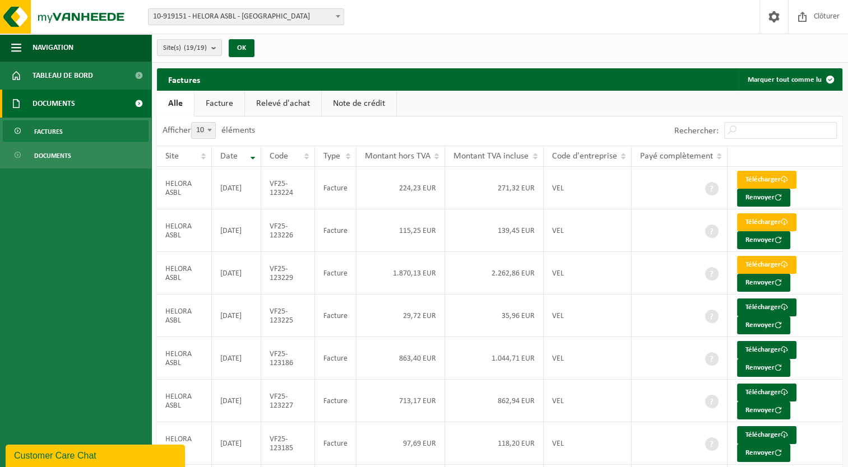
click at [258, 15] on span "10-919151 - HELORA ASBL - [GEOGRAPHIC_DATA]" at bounding box center [246, 17] width 195 height 16
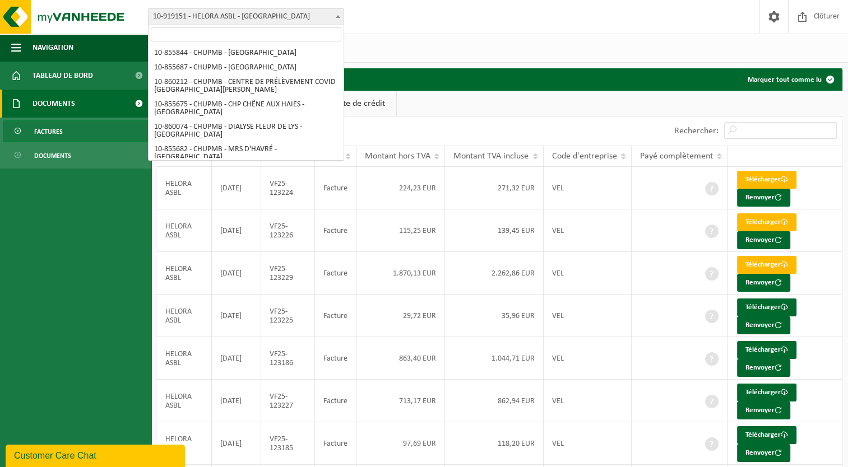
scroll to position [89, 0]
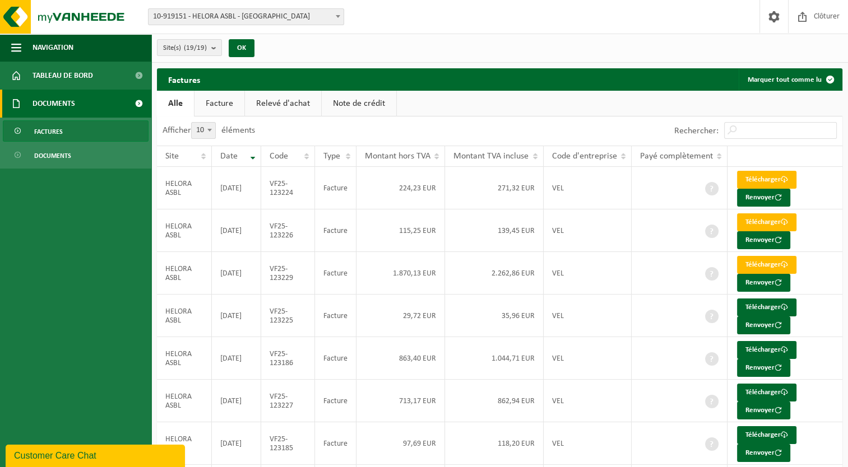
click at [258, 15] on span "10-919151 - HELORA ASBL - [GEOGRAPHIC_DATA]" at bounding box center [246, 17] width 195 height 16
click at [74, 77] on span "Tableau de bord" at bounding box center [63, 76] width 61 height 28
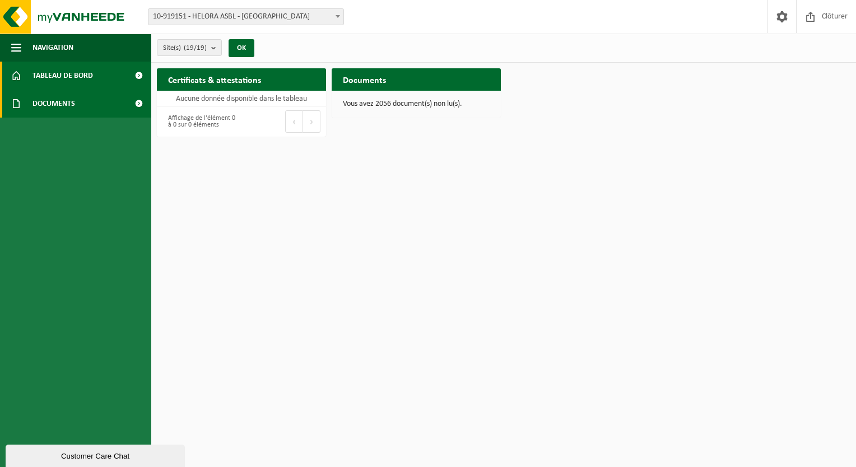
click at [35, 99] on span "Documents" at bounding box center [54, 104] width 43 height 28
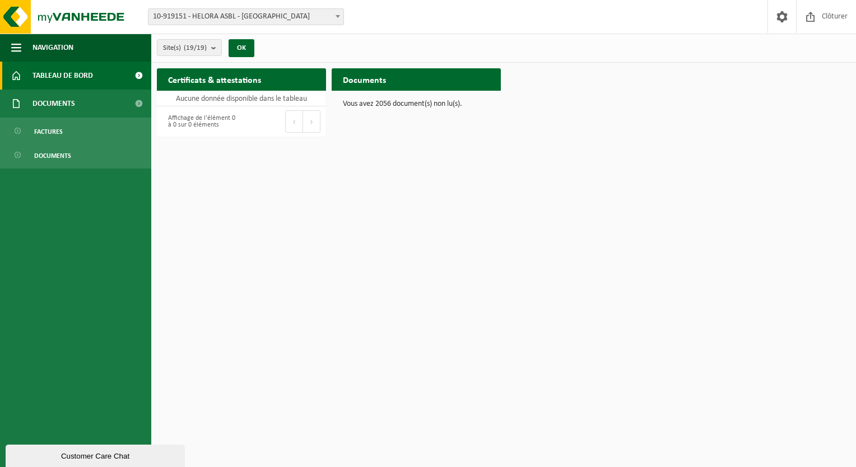
click at [44, 75] on span "Tableau de bord" at bounding box center [63, 76] width 61 height 28
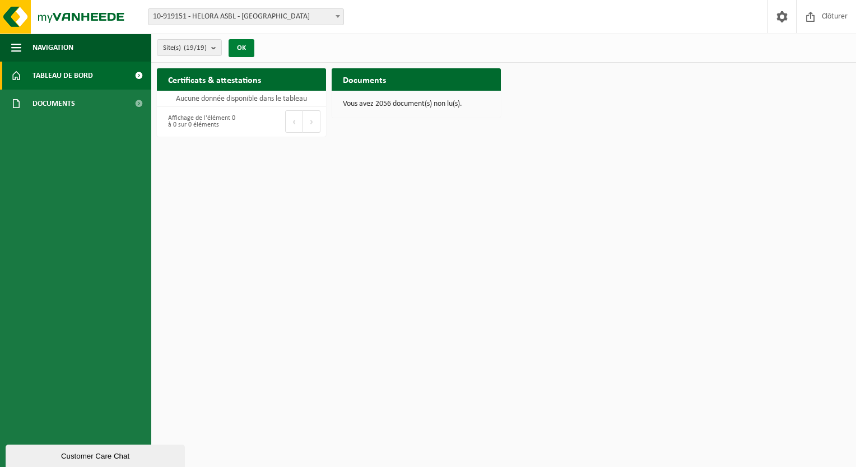
click at [249, 45] on button "OK" at bounding box center [242, 48] width 26 height 18
click at [29, 67] on link "Tableau de bord" at bounding box center [75, 76] width 151 height 28
click at [22, 49] on button "Navigation" at bounding box center [75, 48] width 151 height 28
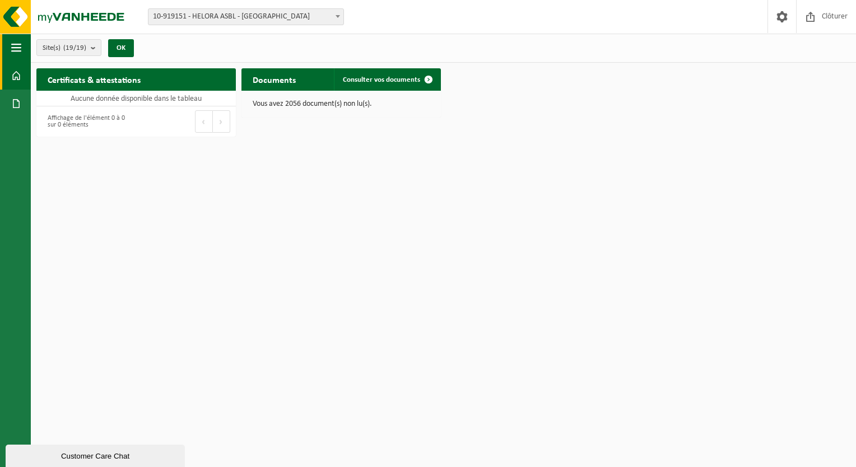
click at [21, 48] on button "Navigation" at bounding box center [15, 48] width 31 height 28
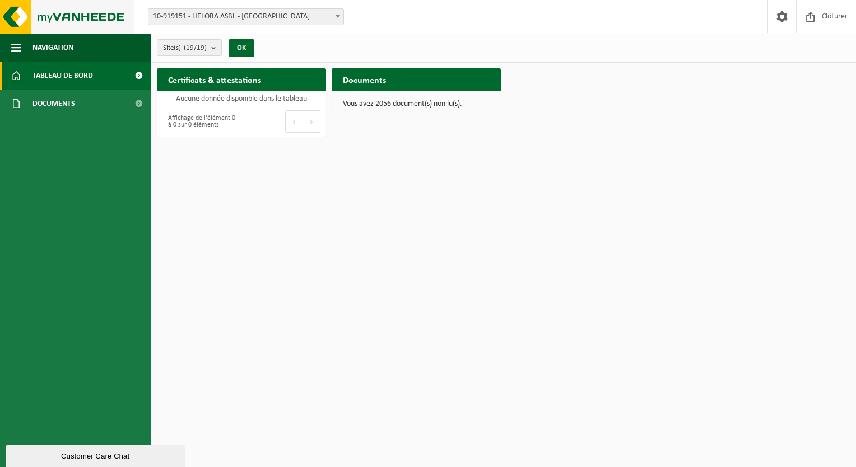
click at [24, 17] on img at bounding box center [67, 17] width 135 height 34
click at [73, 15] on img at bounding box center [67, 17] width 135 height 34
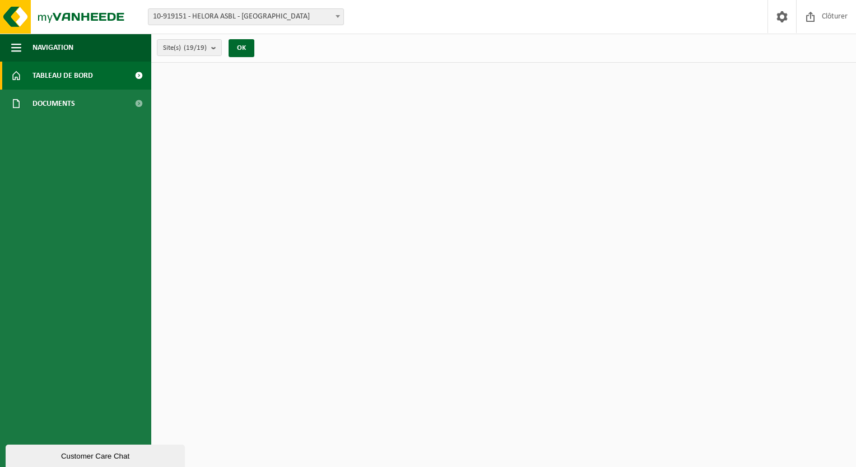
click at [244, 24] on span "10-919151 - HELORA ASBL - [GEOGRAPHIC_DATA]" at bounding box center [246, 16] width 196 height 17
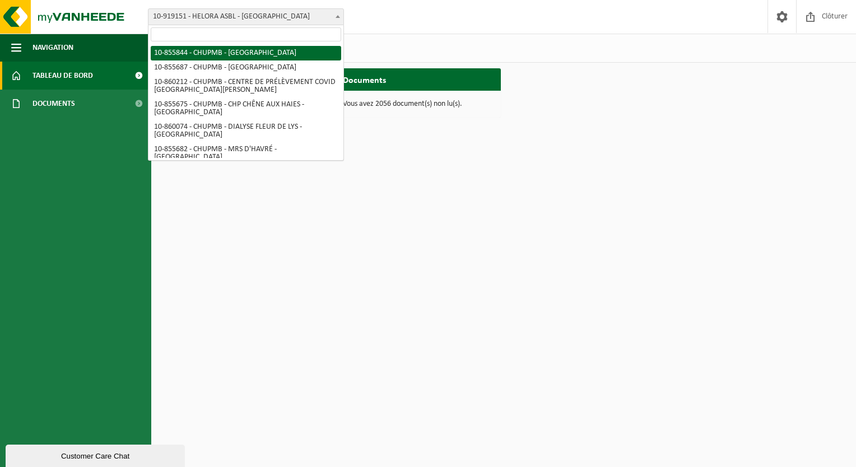
select select "98471"
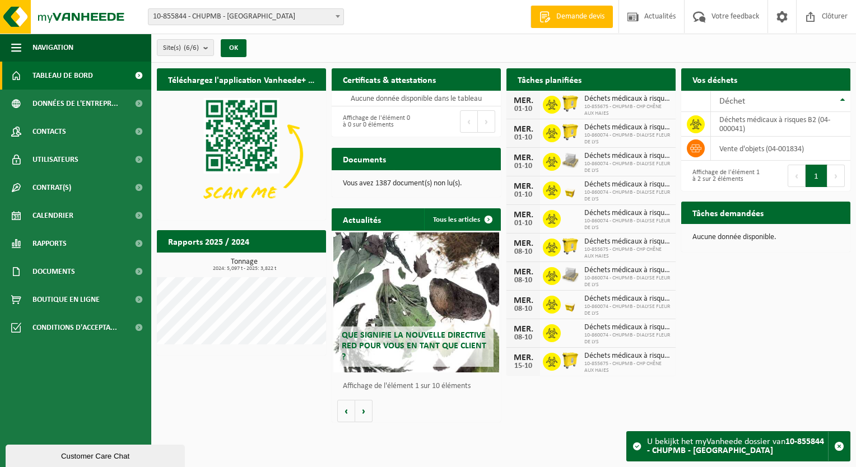
click at [224, 18] on span "10-855844 - CHUPMB - [GEOGRAPHIC_DATA]" at bounding box center [246, 17] width 195 height 16
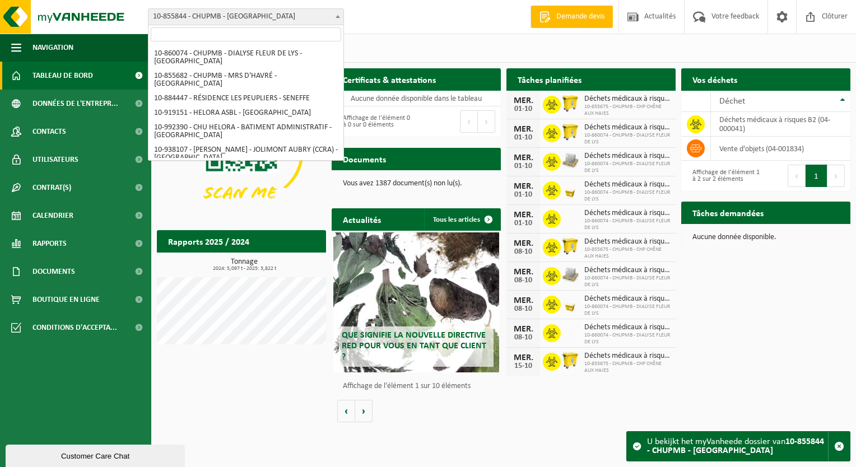
scroll to position [65, 0]
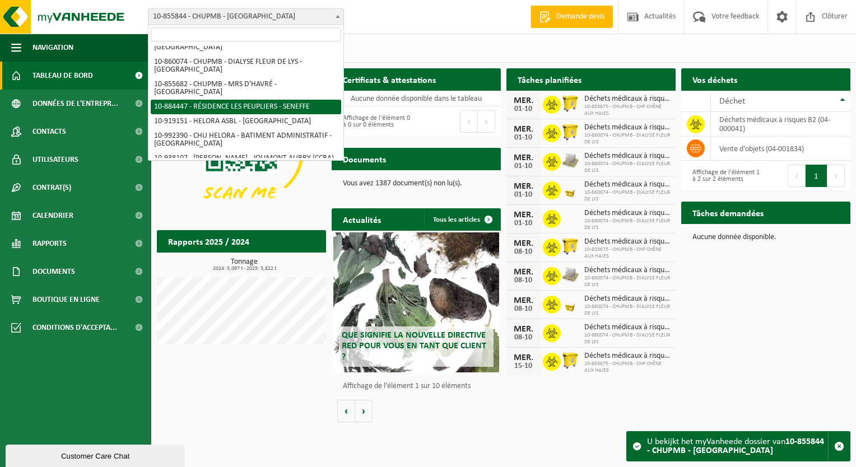
select select "111921"
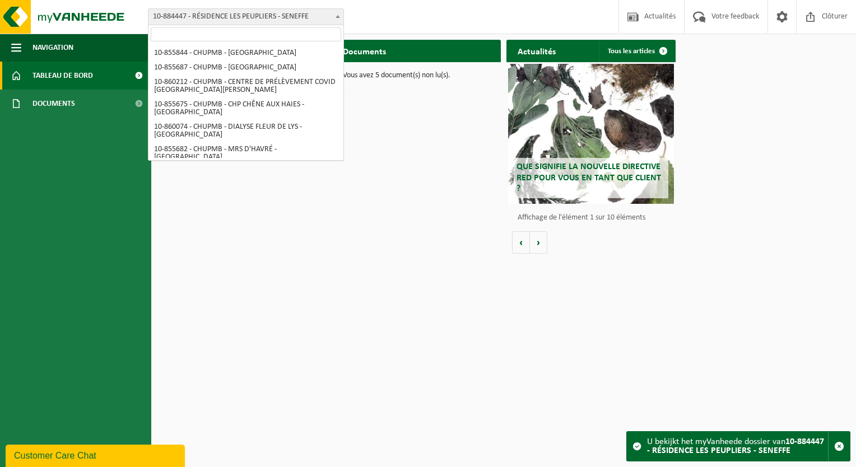
click at [242, 24] on span "10-884447 - RÉSIDENCE LES PEUPLIERS - SENEFFE" at bounding box center [246, 17] width 195 height 16
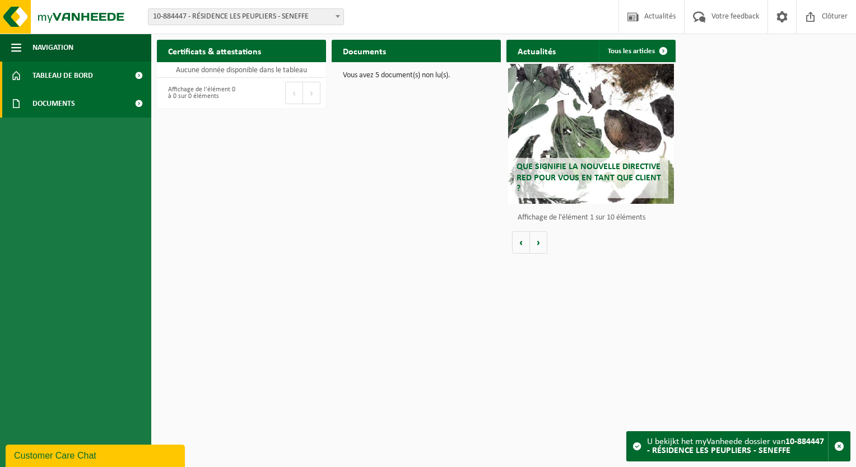
drag, startPoint x: 47, startPoint y: 103, endPoint x: 63, endPoint y: 99, distance: 16.9
click at [48, 103] on span "Documents" at bounding box center [54, 104] width 43 height 28
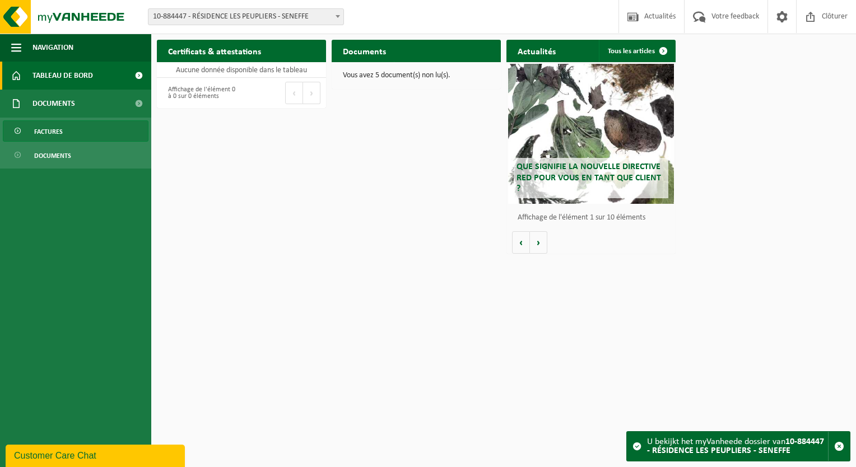
click at [80, 133] on link "Factures" at bounding box center [76, 130] width 146 height 21
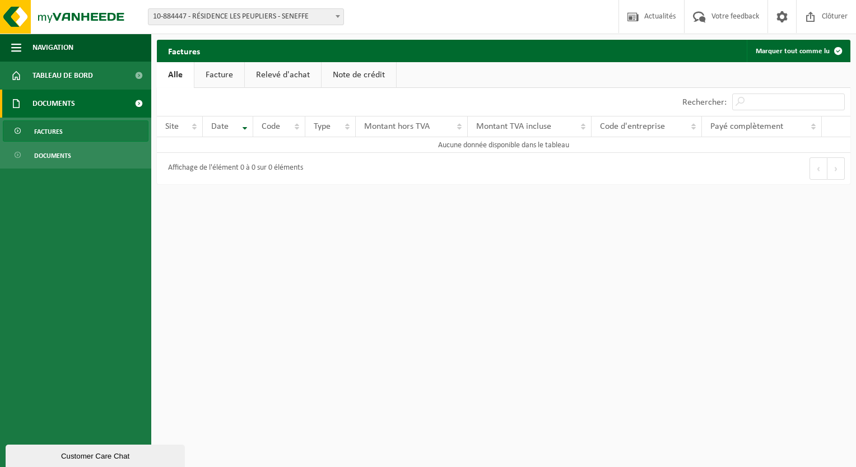
click at [248, 22] on span "10-884447 - RÉSIDENCE LES PEUPLIERS - SENEFFE" at bounding box center [246, 17] width 195 height 16
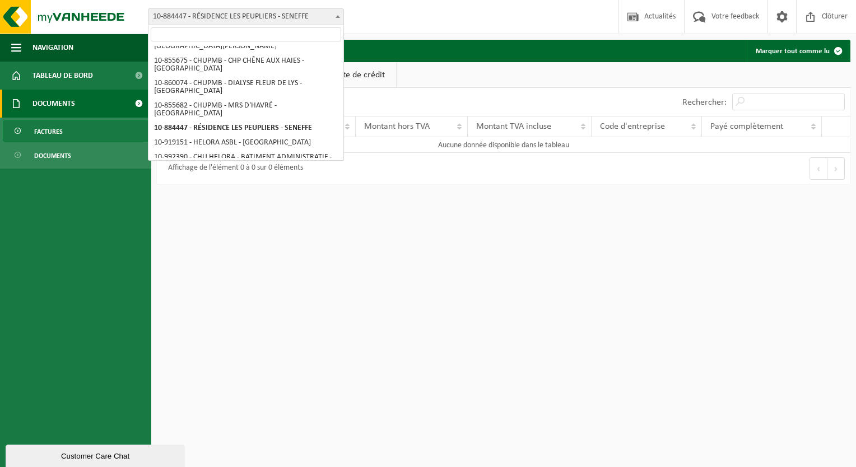
scroll to position [49, 0]
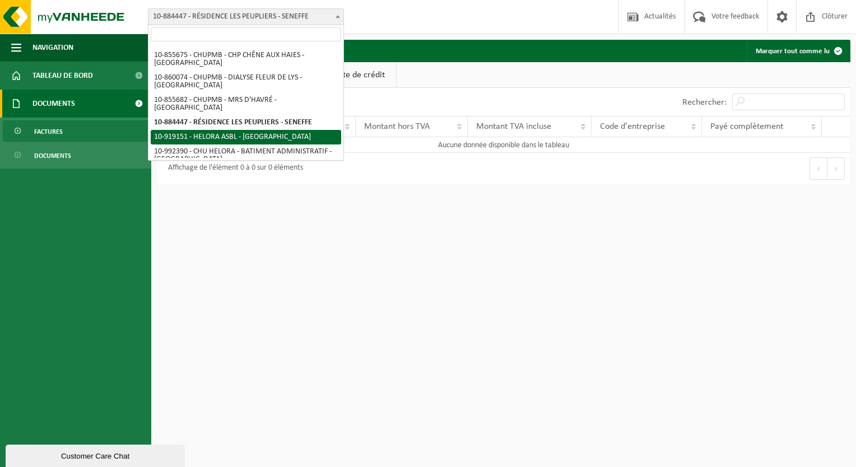
select select "128877"
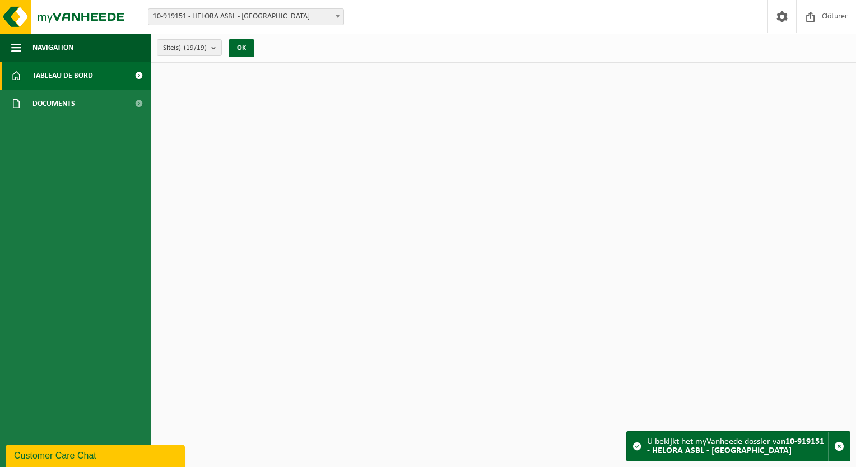
drag, startPoint x: 125, startPoint y: 238, endPoint x: 132, endPoint y: 222, distance: 17.3
click at [126, 237] on ul "Navigation Clôturer Tableau de bord Documents Factures Documents" at bounding box center [75, 251] width 151 height 434
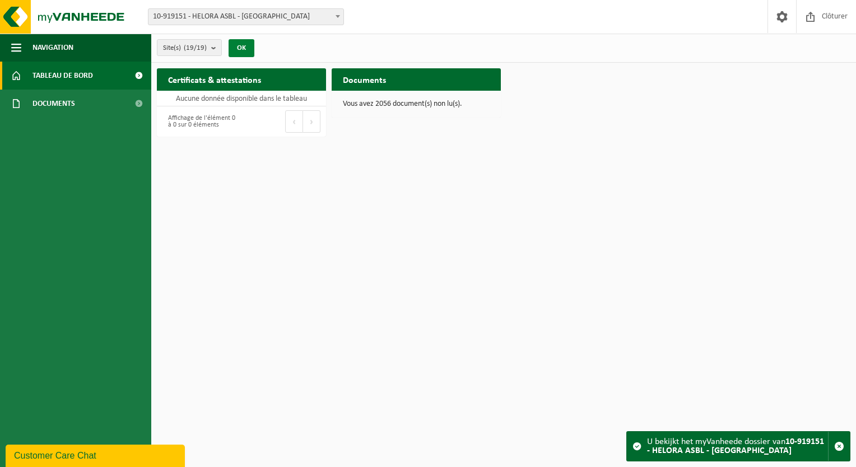
click at [251, 47] on button "OK" at bounding box center [242, 48] width 26 height 18
click at [43, 78] on span "Tableau de bord" at bounding box center [63, 76] width 61 height 28
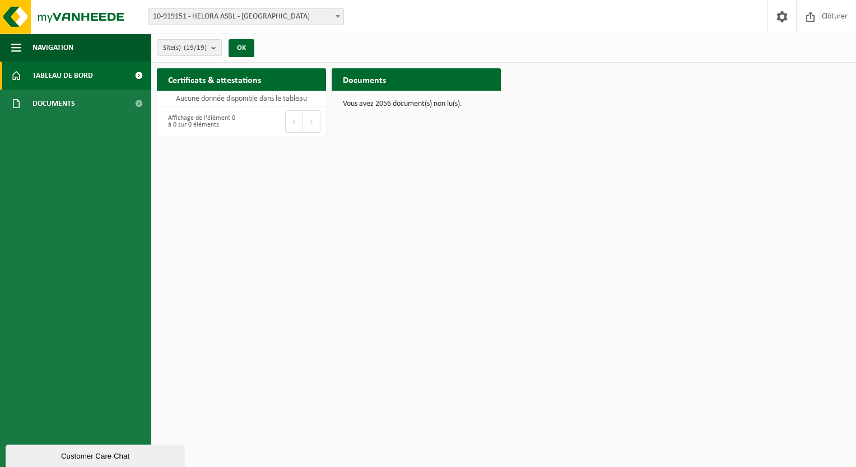
click at [139, 75] on span at bounding box center [138, 76] width 25 height 28
click at [143, 103] on span at bounding box center [138, 104] width 25 height 28
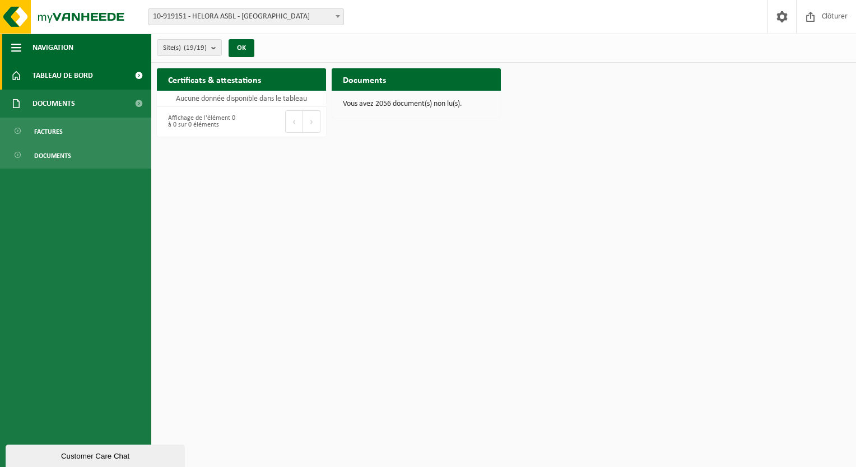
click at [36, 48] on span "Navigation" at bounding box center [53, 48] width 41 height 28
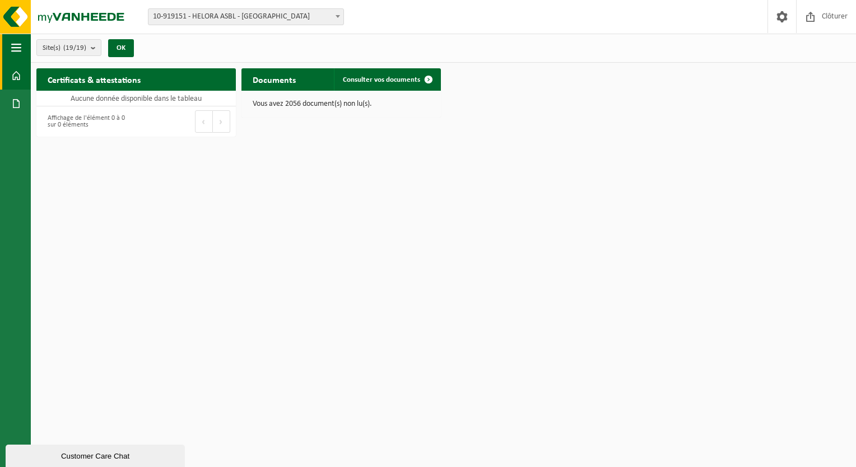
click at [18, 54] on span "button" at bounding box center [16, 48] width 10 height 28
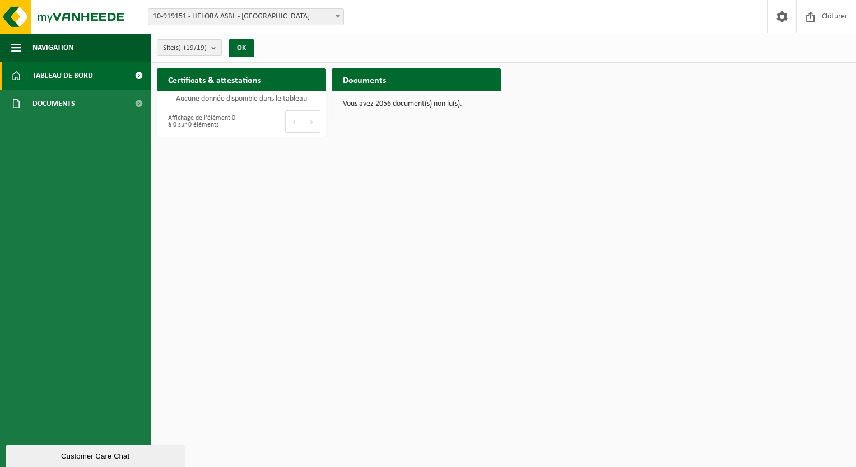
click at [64, 82] on span "Tableau de bord" at bounding box center [63, 76] width 61 height 28
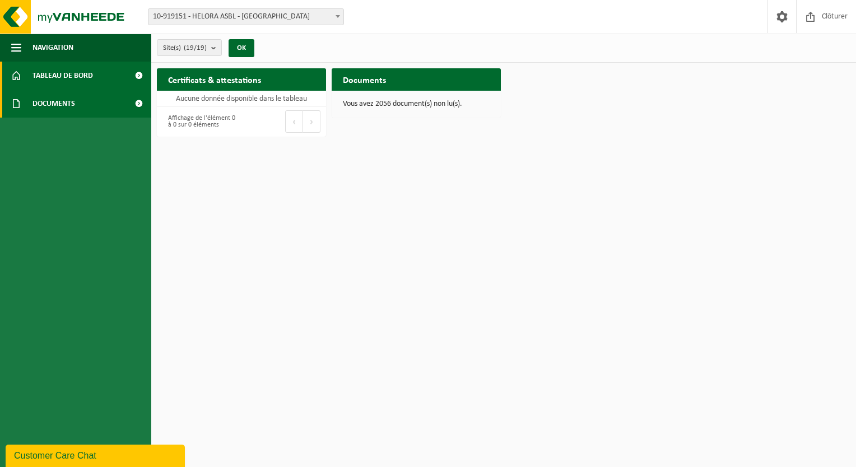
click at [54, 97] on span "Documents" at bounding box center [54, 104] width 43 height 28
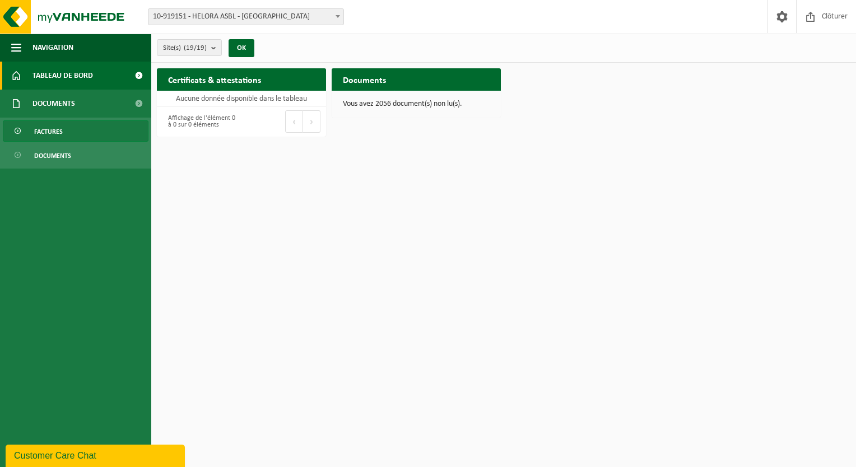
click at [49, 131] on span "Factures" at bounding box center [48, 131] width 29 height 21
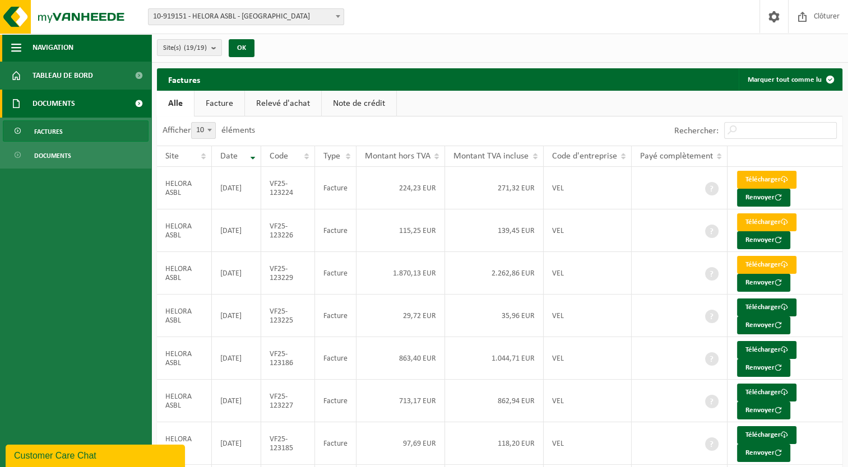
click at [20, 45] on span "button" at bounding box center [16, 48] width 10 height 28
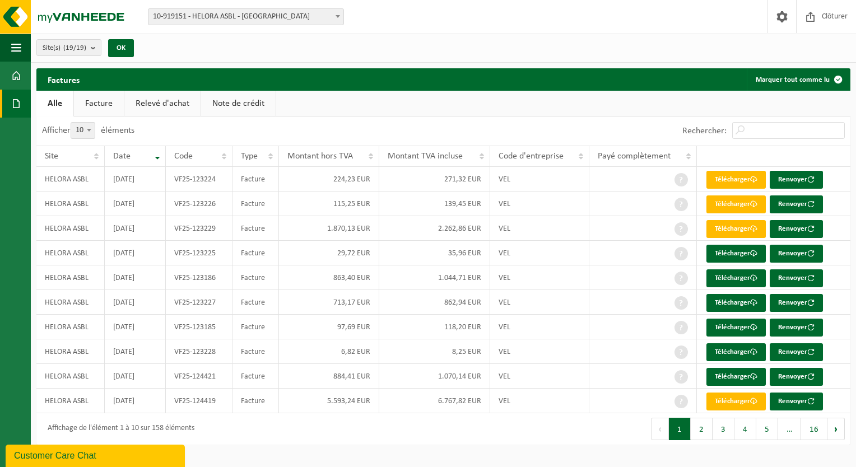
click at [244, 29] on div "Site: 10-855844 - CHUPMB - MONS 10-855687 - CHUPMB - BONNE MAISON DE BOUZANTON …" at bounding box center [428, 17] width 856 height 34
click at [246, 22] on span "10-919151 - HELORA ASBL - [GEOGRAPHIC_DATA]" at bounding box center [246, 17] width 195 height 16
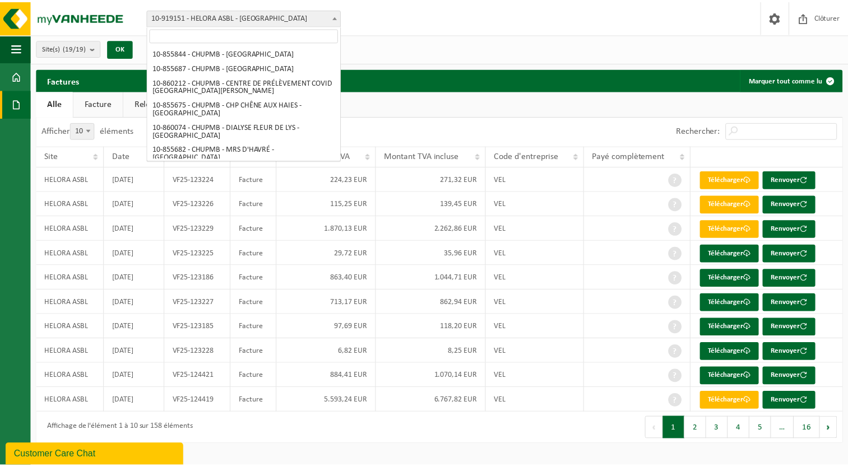
scroll to position [89, 0]
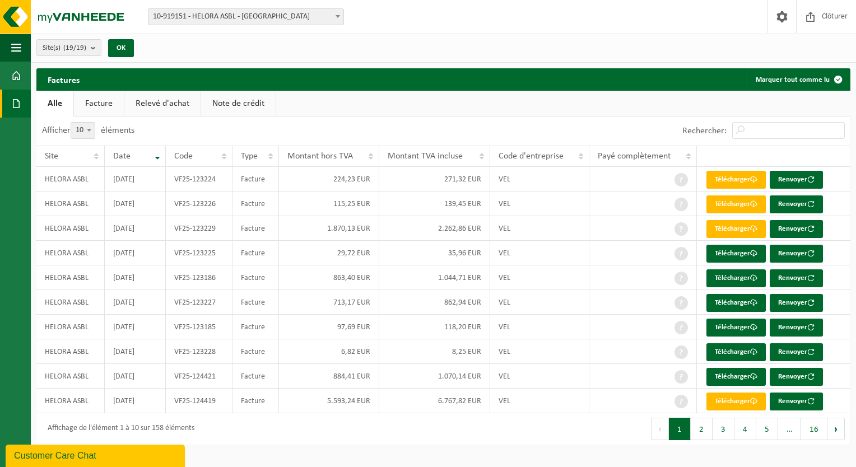
click at [246, 22] on span "10-919151 - HELORA ASBL - [GEOGRAPHIC_DATA]" at bounding box center [246, 17] width 195 height 16
click at [10, 50] on button "Navigation" at bounding box center [15, 48] width 31 height 28
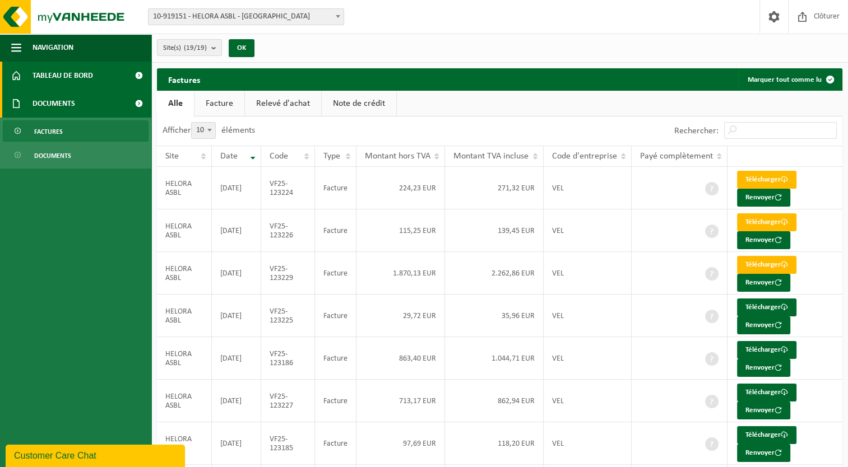
click at [73, 73] on span "Tableau de bord" at bounding box center [63, 76] width 61 height 28
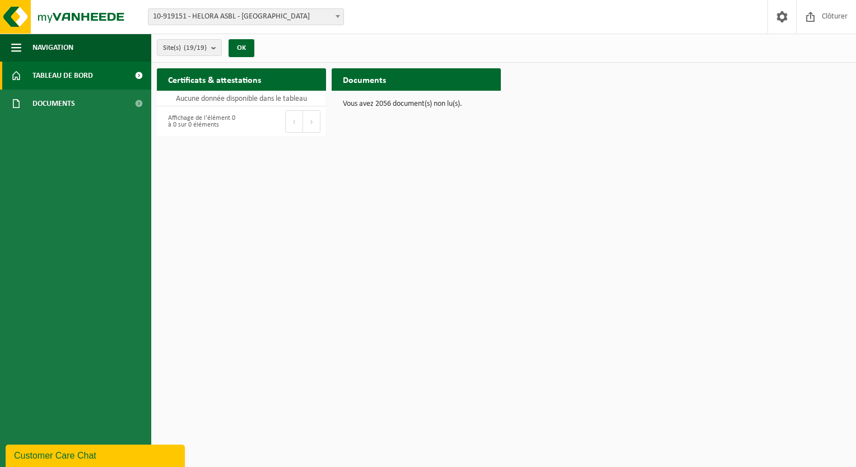
click at [141, 76] on span at bounding box center [138, 76] width 25 height 28
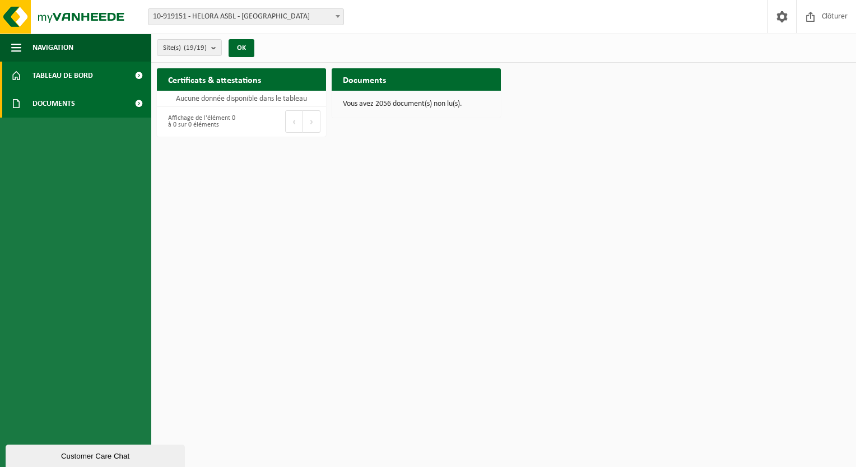
click at [143, 102] on span at bounding box center [138, 104] width 25 height 28
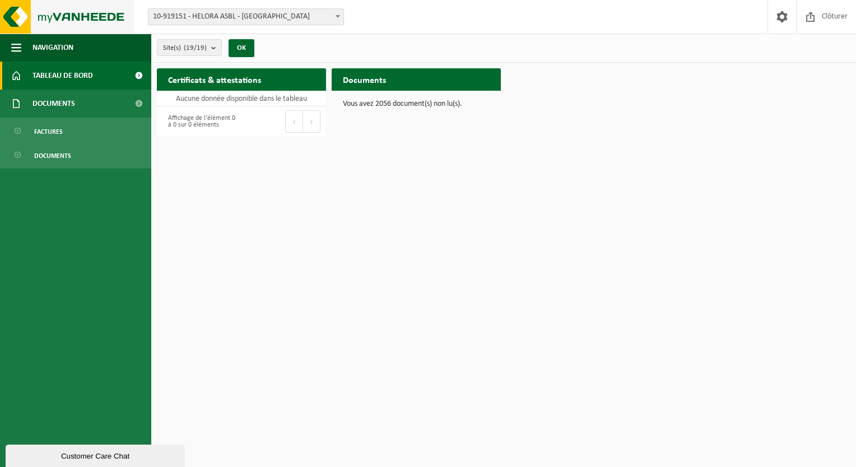
click at [27, 24] on img at bounding box center [67, 17] width 135 height 34
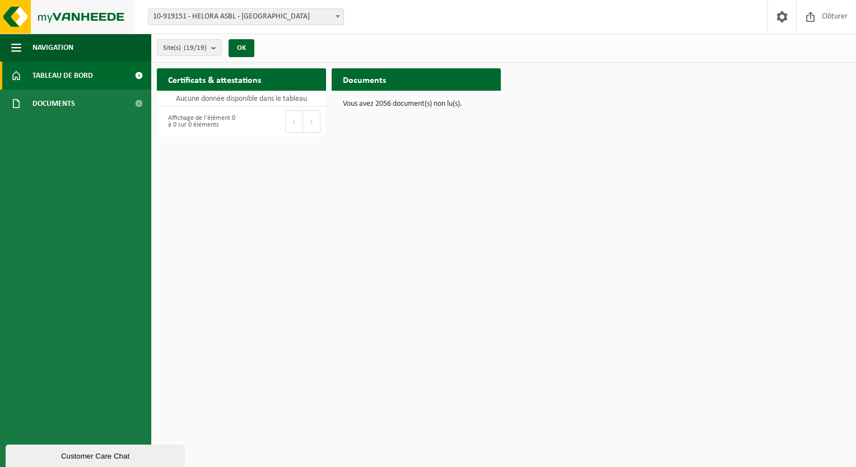
click at [98, 16] on img at bounding box center [67, 17] width 135 height 34
click at [395, 106] on p "Vous avez 2056 document(s) non lu(s)." at bounding box center [416, 104] width 147 height 8
click at [238, 88] on h2 "Certificats & attestations" at bounding box center [214, 79] width 115 height 22
click at [231, 75] on h2 "Certificats & attestations" at bounding box center [214, 79] width 115 height 22
click at [18, 8] on img at bounding box center [67, 17] width 135 height 34
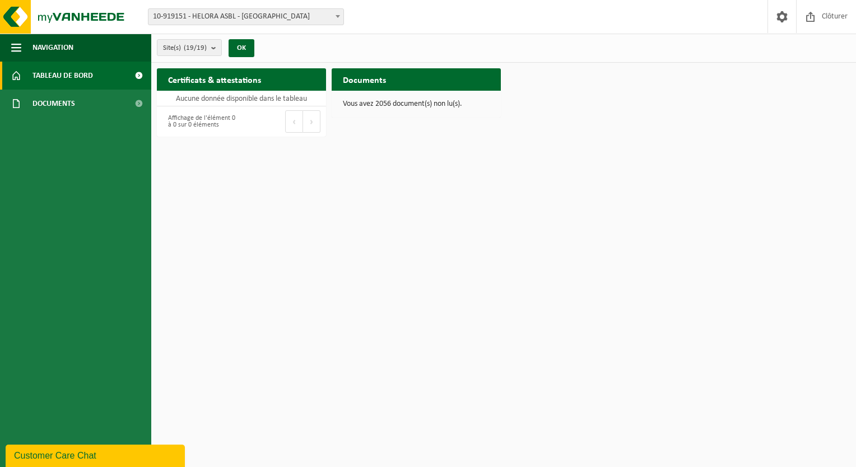
click at [113, 82] on link "Tableau de bord" at bounding box center [75, 76] width 151 height 28
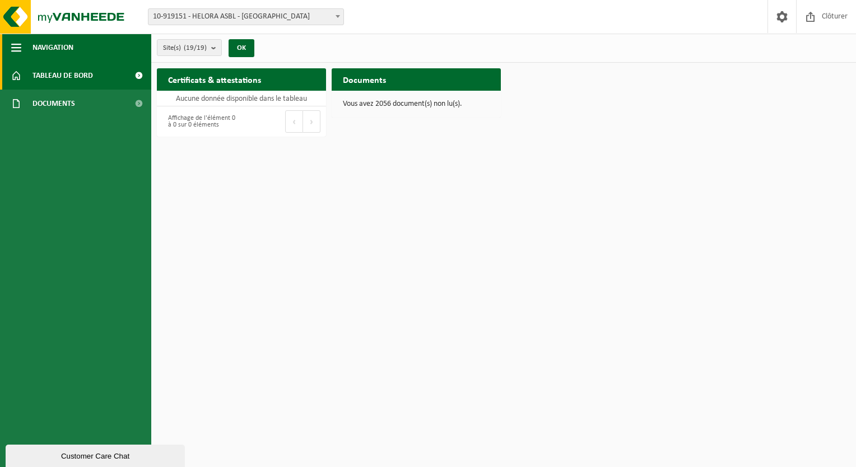
click at [54, 44] on span "Navigation" at bounding box center [53, 48] width 41 height 28
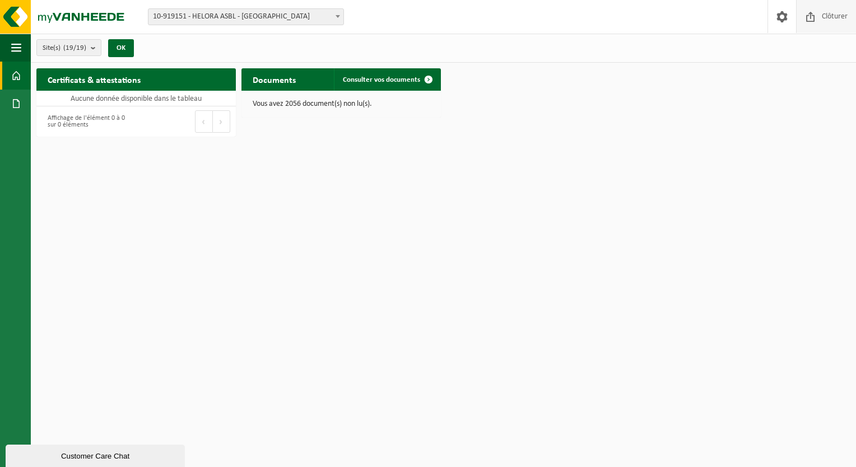
click at [836, 17] on span "Clôturer" at bounding box center [834, 16] width 31 height 33
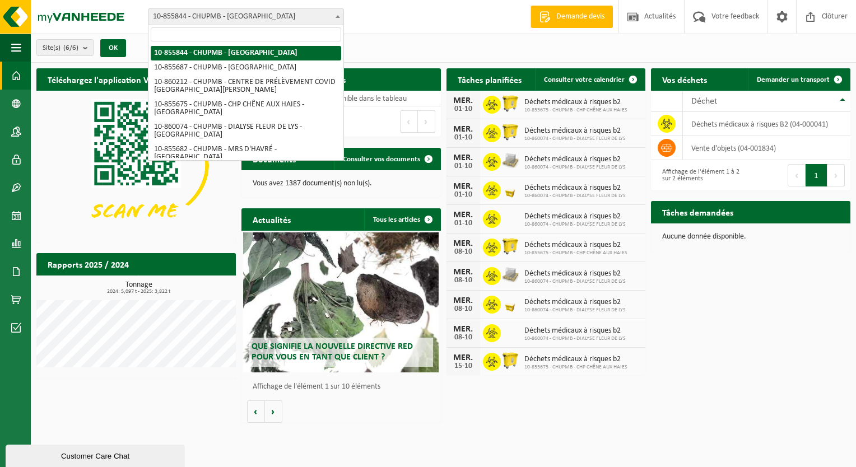
click at [204, 22] on span "10-855844 - CHUPMB - [GEOGRAPHIC_DATA]" at bounding box center [246, 17] width 195 height 16
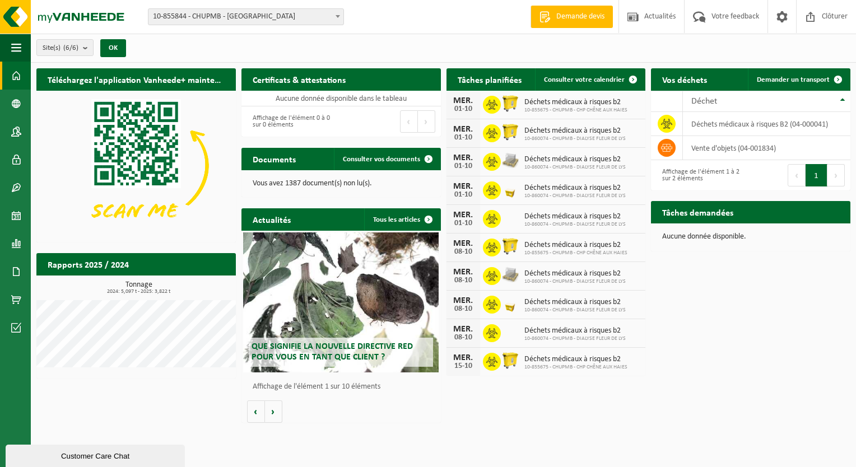
click at [204, 22] on span "10-855844 - CHUPMB - [GEOGRAPHIC_DATA]" at bounding box center [246, 17] width 195 height 16
click at [19, 130] on span at bounding box center [16, 132] width 10 height 28
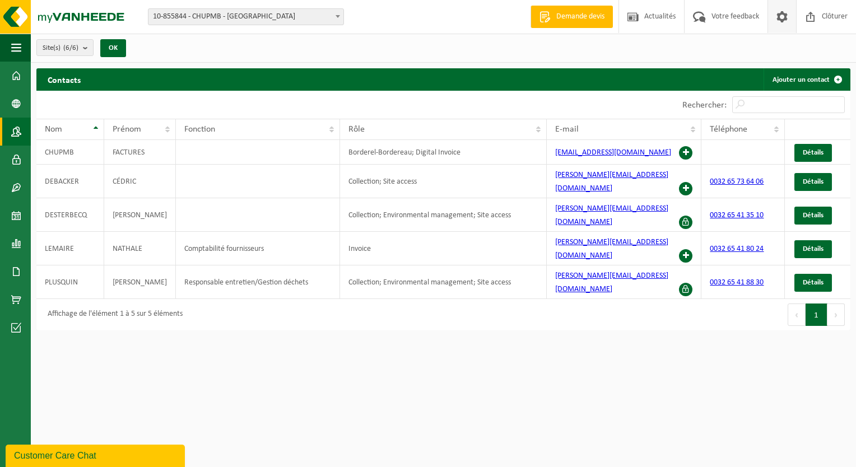
click at [786, 20] on span at bounding box center [782, 16] width 17 height 33
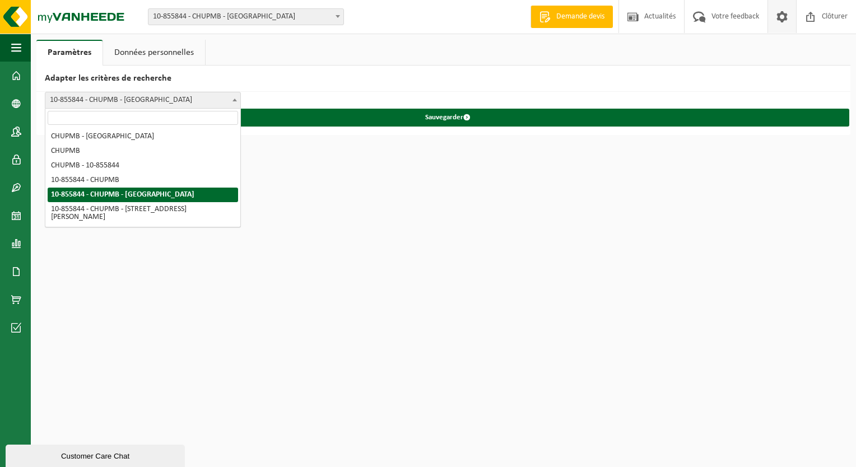
click at [215, 97] on span "10-855844 - CHUPMB - [GEOGRAPHIC_DATA]" at bounding box center [142, 100] width 195 height 16
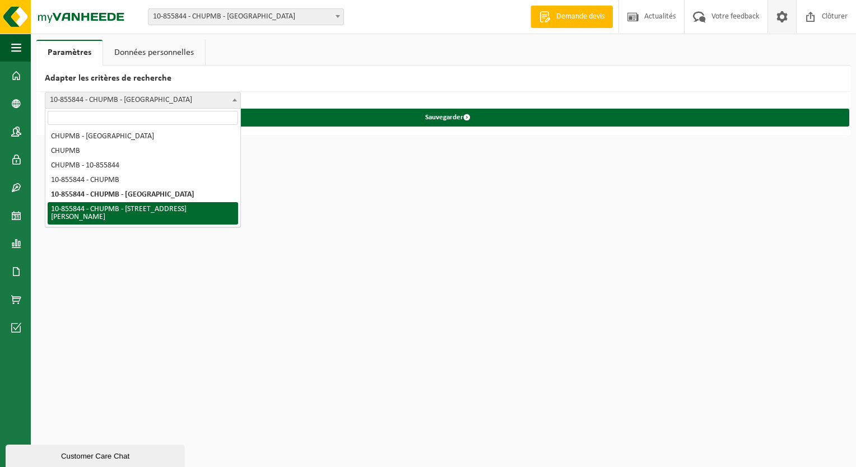
select select "5"
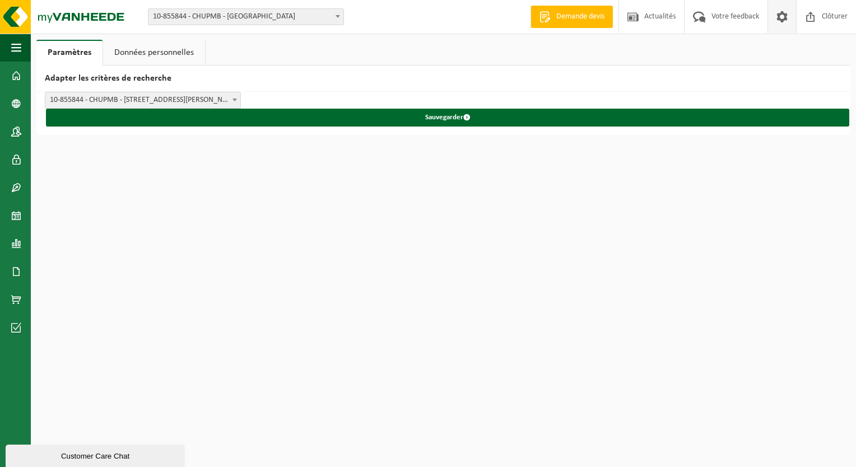
click at [138, 103] on span "10-855844 - CHUPMB - [STREET_ADDRESS][PERSON_NAME]" at bounding box center [142, 100] width 195 height 16
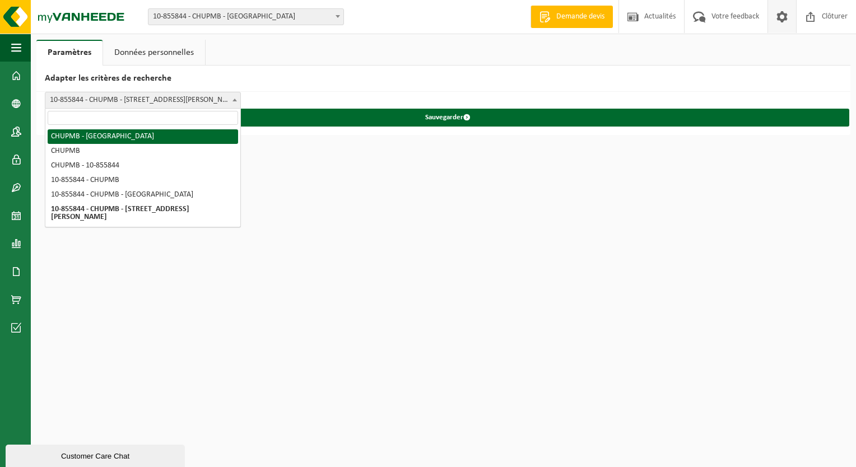
drag, startPoint x: 300, startPoint y: 50, endPoint x: 300, endPoint y: 41, distance: 9.0
click at [300, 50] on ul "Paramètres Données personnelles" at bounding box center [443, 53] width 814 height 26
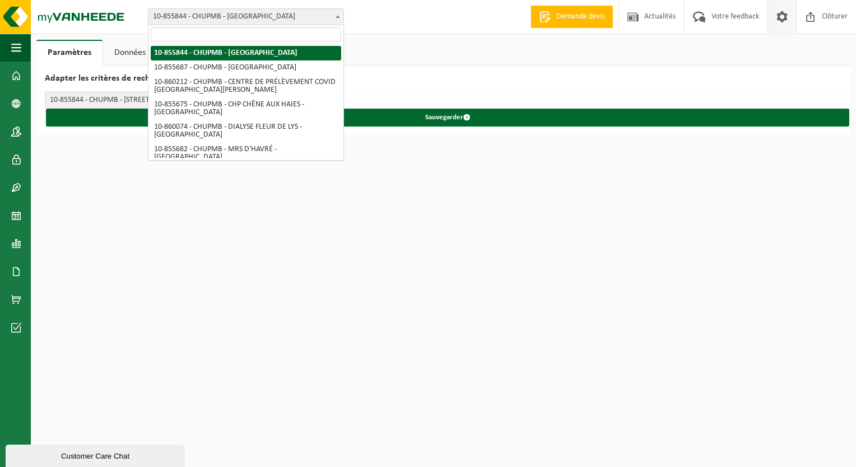
click at [304, 17] on span "10-855844 - CHUPMB - [GEOGRAPHIC_DATA]" at bounding box center [246, 17] width 195 height 16
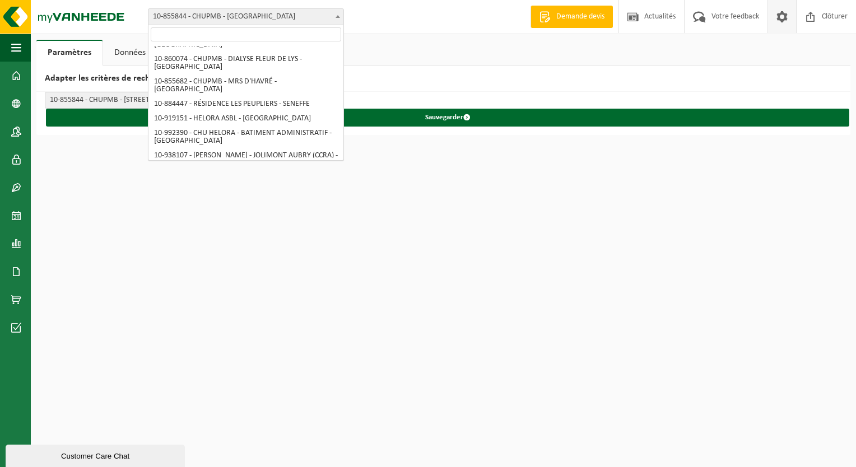
scroll to position [65, 0]
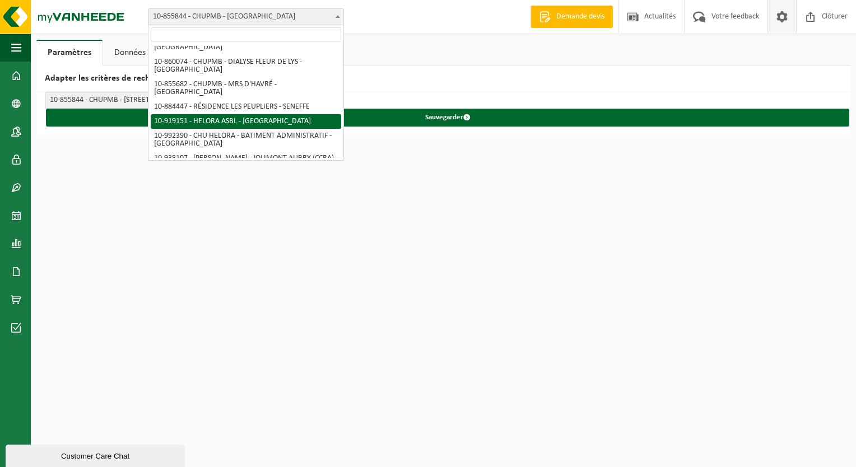
select select "128877"
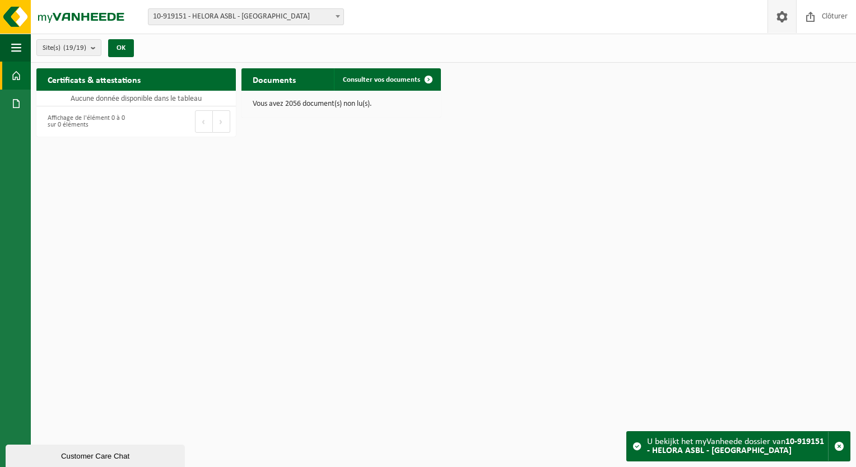
click at [787, 20] on span at bounding box center [782, 16] width 17 height 33
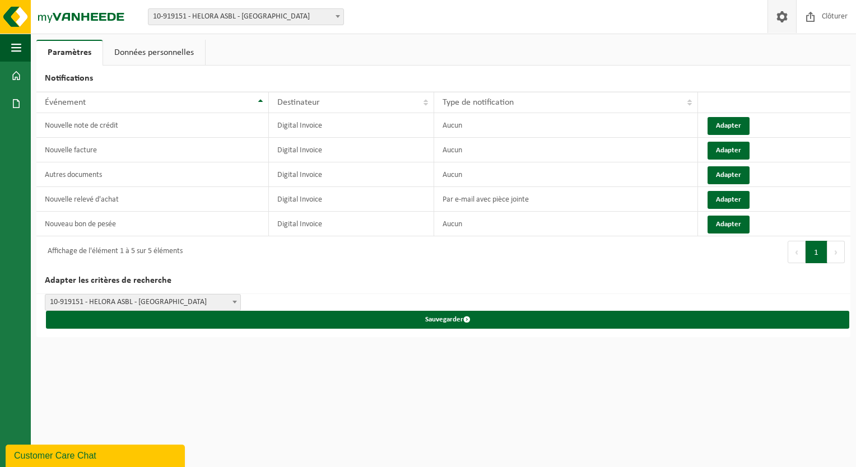
click at [142, 57] on link "Données personnelles" at bounding box center [154, 53] width 102 height 26
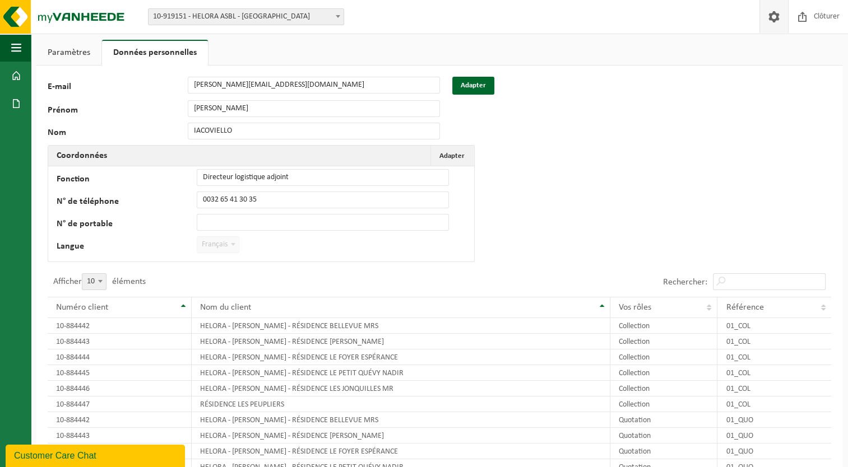
click at [80, 47] on link "Paramètres" at bounding box center [68, 53] width 65 height 26
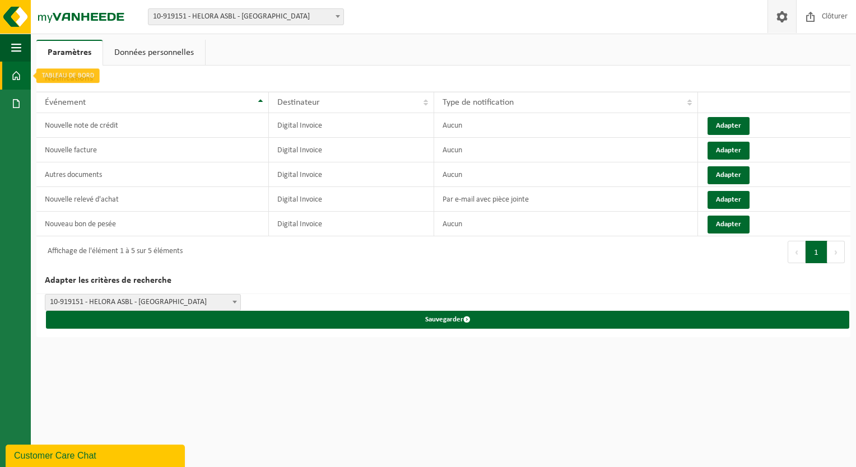
click span
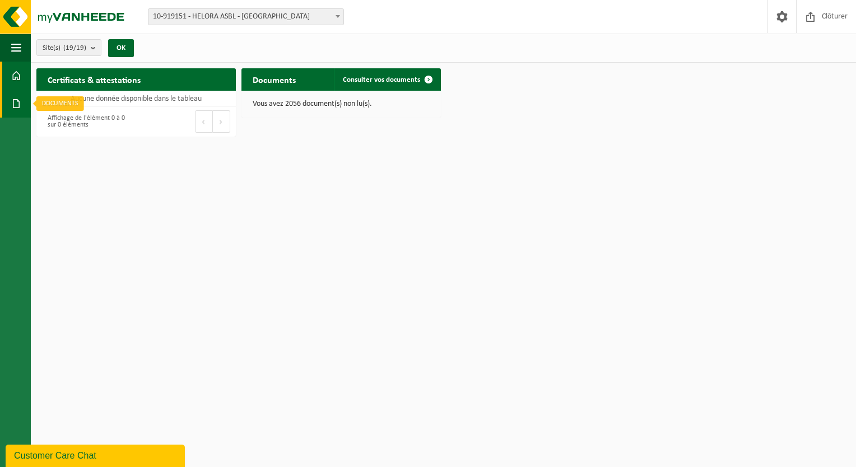
click at [13, 103] on span at bounding box center [16, 104] width 10 height 28
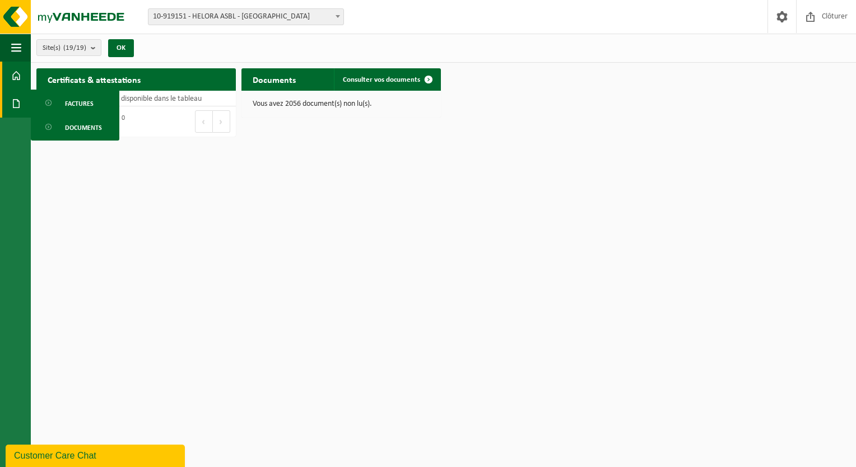
click at [23, 82] on link "Tableau de bord" at bounding box center [15, 76] width 31 height 28
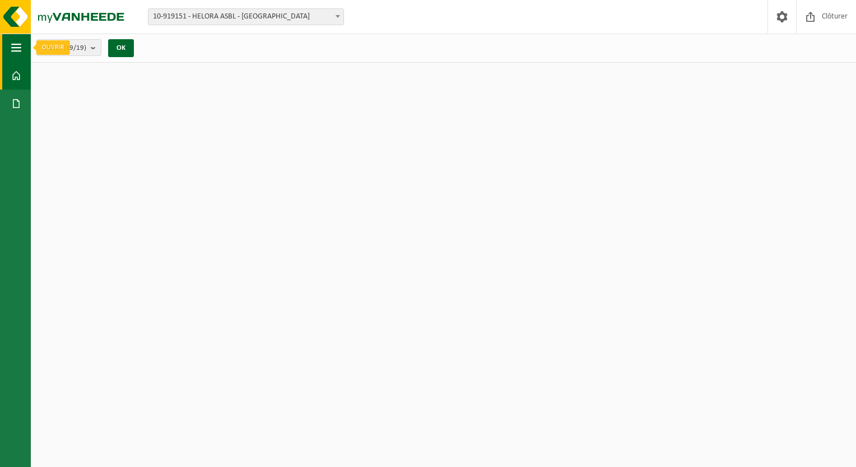
click at [18, 44] on span "button" at bounding box center [16, 48] width 10 height 28
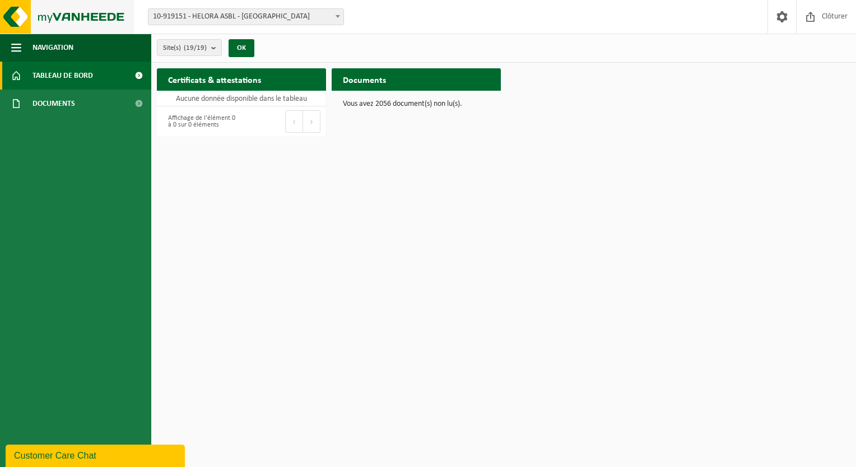
click at [29, 13] on img at bounding box center [67, 17] width 135 height 34
click at [846, 19] on span "Clôturer" at bounding box center [834, 16] width 31 height 33
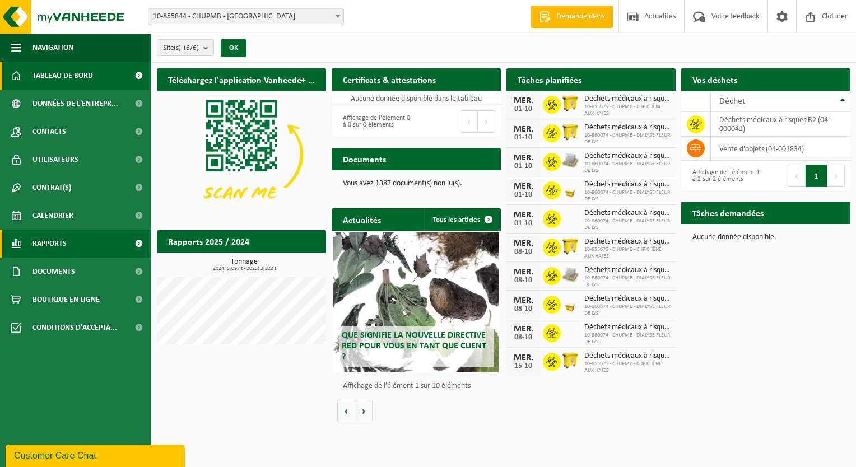
click at [89, 240] on link "Rapports" at bounding box center [75, 244] width 151 height 28
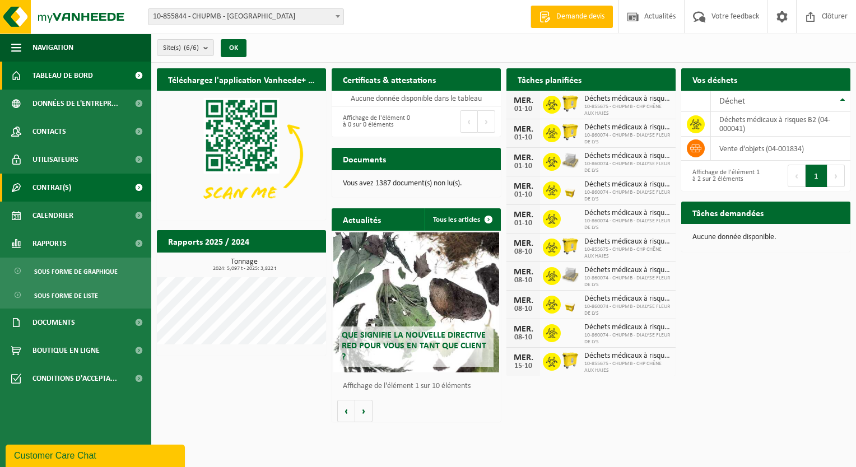
click at [74, 180] on link "Contrat(s)" at bounding box center [75, 188] width 151 height 28
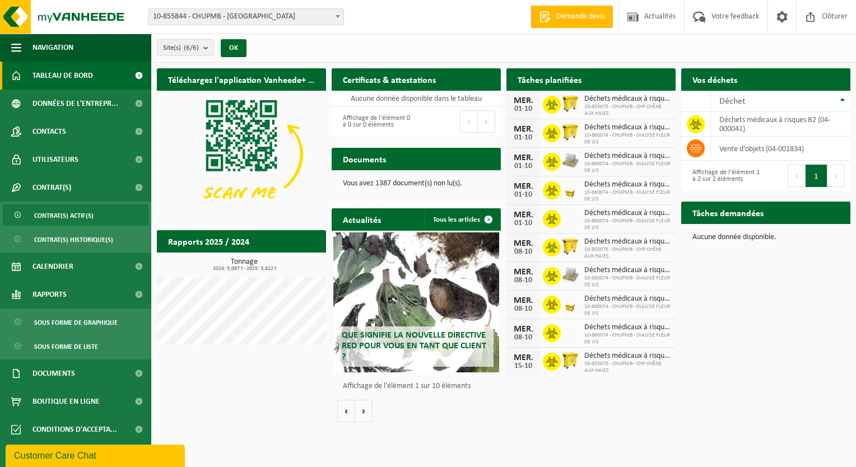
click at [74, 219] on span "Contrat(s) actif(s)" at bounding box center [63, 215] width 59 height 21
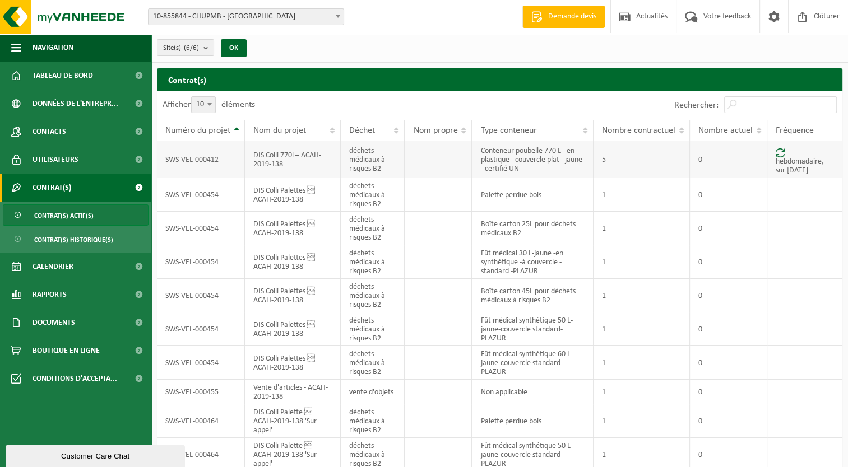
click at [206, 152] on td "SWS-VEL-000412" at bounding box center [201, 159] width 88 height 37
click at [204, 180] on td "SWS-VEL-000454" at bounding box center [201, 195] width 88 height 34
click at [277, 237] on td "DIS Colli Palettes  ACAH-2019-138" at bounding box center [293, 229] width 96 height 34
click at [45, 291] on span "Rapports" at bounding box center [50, 295] width 34 height 28
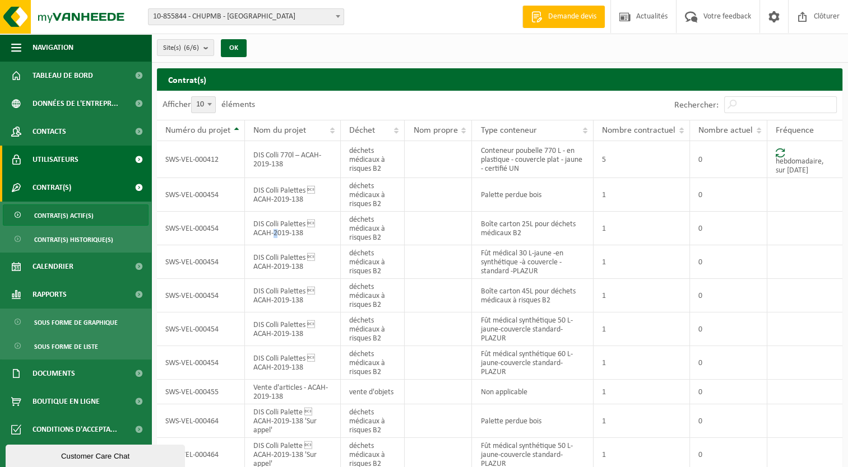
click at [85, 155] on link "Utilisateurs" at bounding box center [75, 160] width 151 height 28
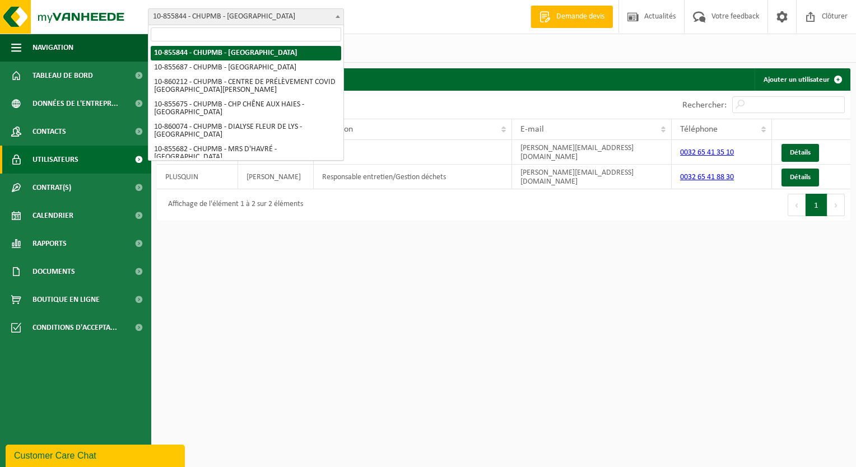
click at [254, 12] on span "10-855844 - CHUPMB - [GEOGRAPHIC_DATA]" at bounding box center [246, 17] width 195 height 16
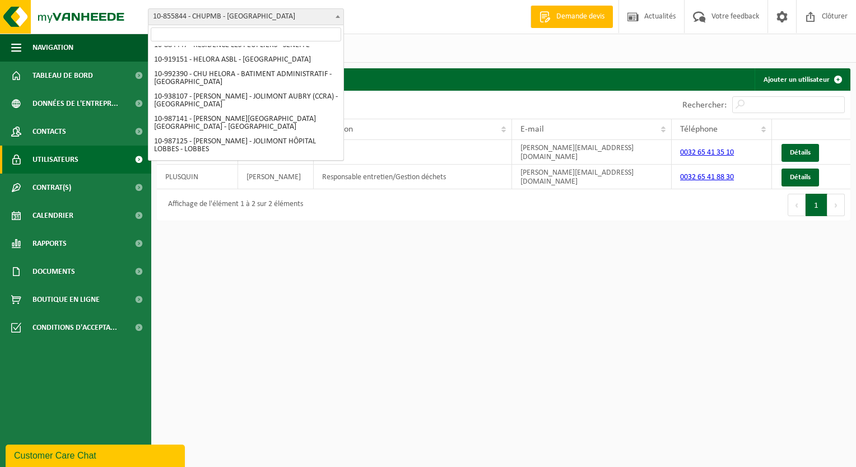
scroll to position [84, 0]
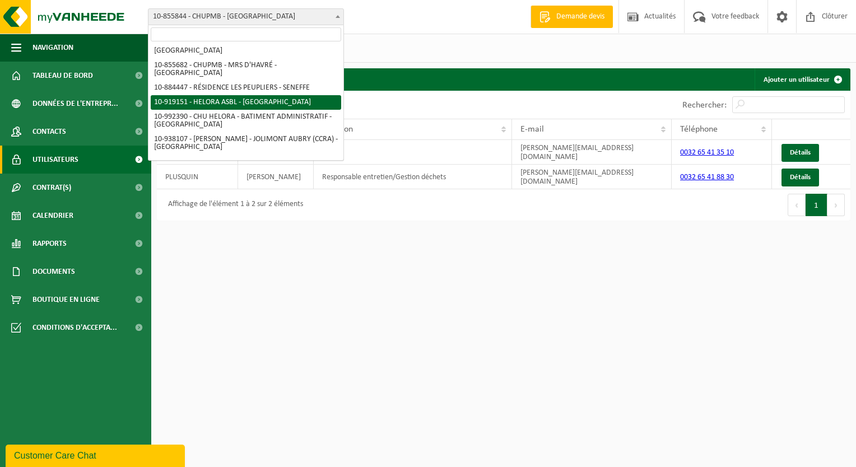
select select "128877"
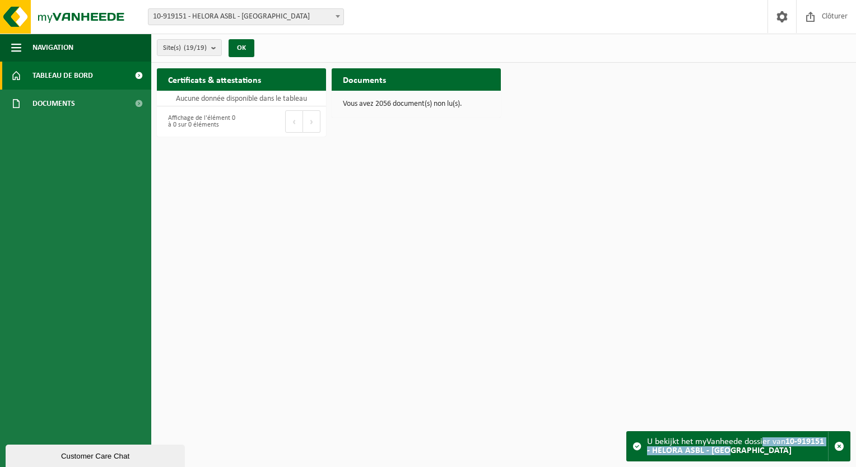
click at [760, 449] on div "U bekijkt het myVanheede dossier van 10-919151 - HELORA ASBL - MONS" at bounding box center [737, 446] width 181 height 29
drag, startPoint x: 760, startPoint y: 448, endPoint x: 840, endPoint y: 445, distance: 80.2
click at [840, 445] on span "button" at bounding box center [839, 447] width 10 height 10
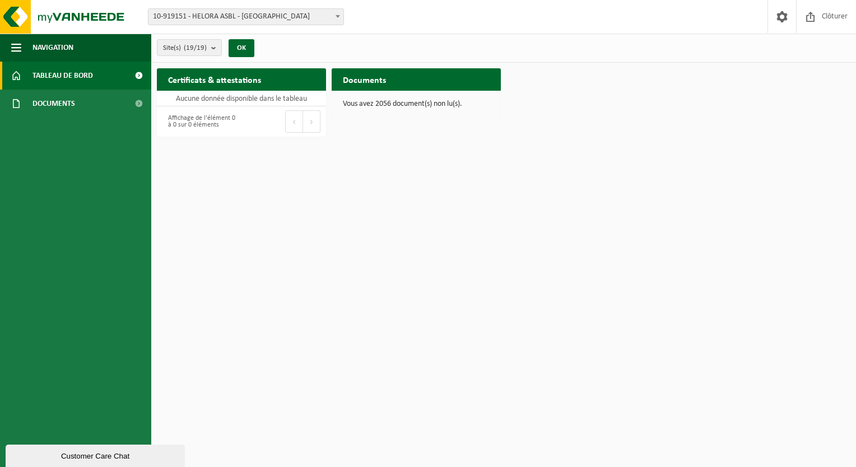
click at [42, 80] on span "Tableau de bord" at bounding box center [63, 76] width 61 height 28
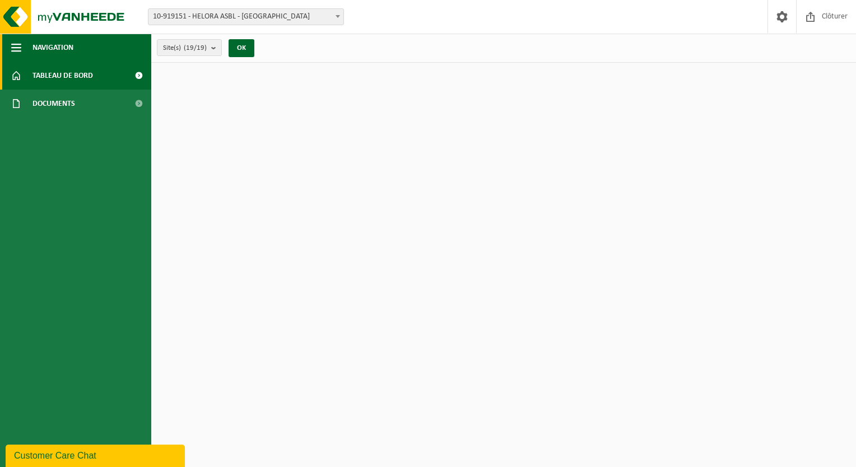
click at [29, 47] on button "Navigation" at bounding box center [75, 48] width 151 height 28
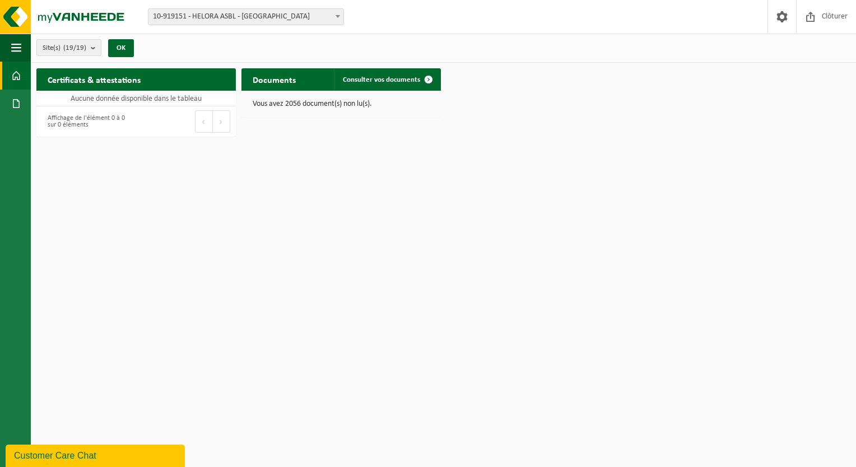
click at [31, 39] on div "Site(s) (19/19) Tout sélectionner Tout désélectionner Sélectionner les actifs H…" at bounding box center [88, 48] width 115 height 24
click at [175, 26] on div "Site: 10-855844 - CHUPMB - MONS 10-855687 - CHUPMB - BONNE MAISON DE BOUZANTON …" at bounding box center [428, 17] width 856 height 34
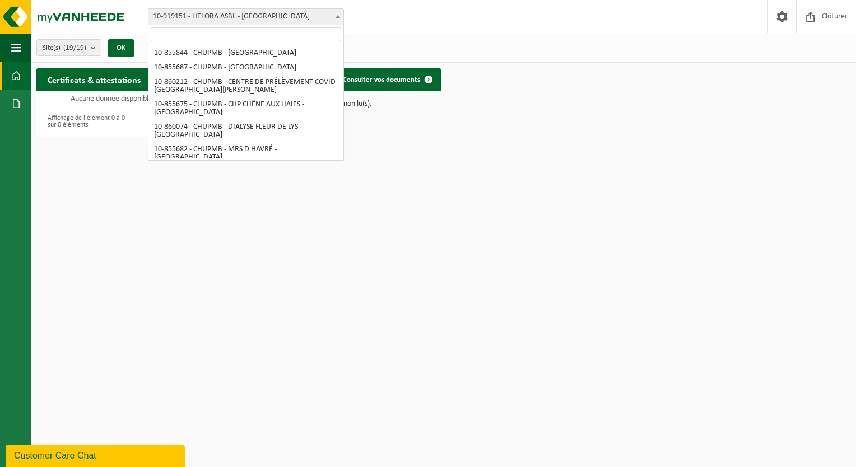
click at [178, 20] on span "10-919151 - HELORA ASBL - [GEOGRAPHIC_DATA]" at bounding box center [246, 17] width 195 height 16
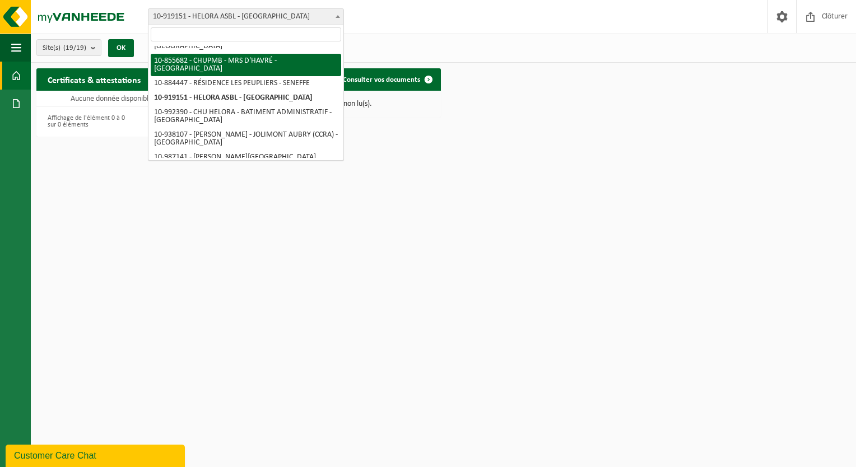
select select "98460"
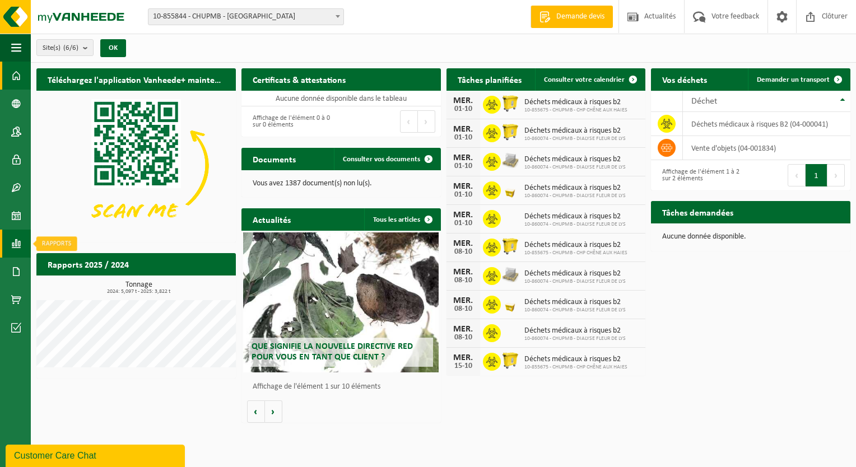
click at [15, 250] on span at bounding box center [16, 244] width 10 height 28
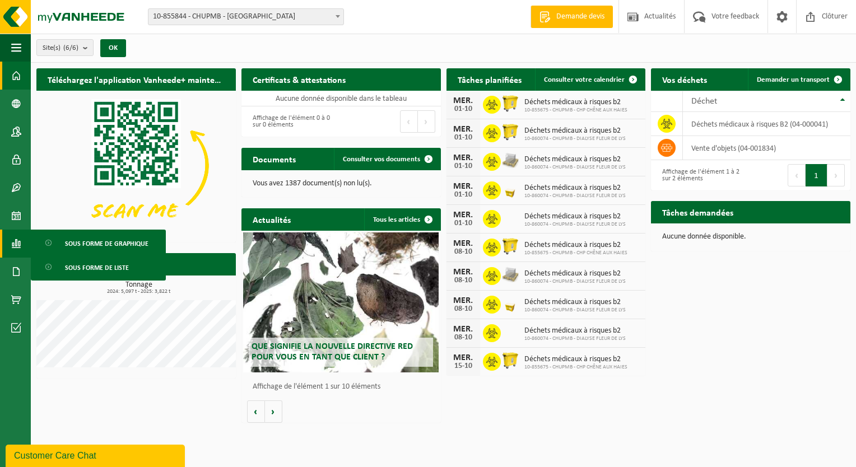
click at [129, 261] on link "Sous forme de liste" at bounding box center [98, 267] width 129 height 21
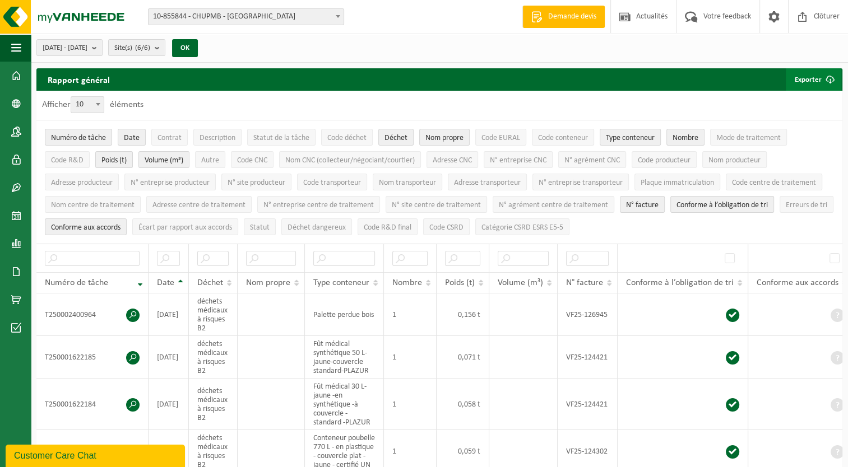
click at [812, 72] on button "Exporter" at bounding box center [813, 79] width 55 height 22
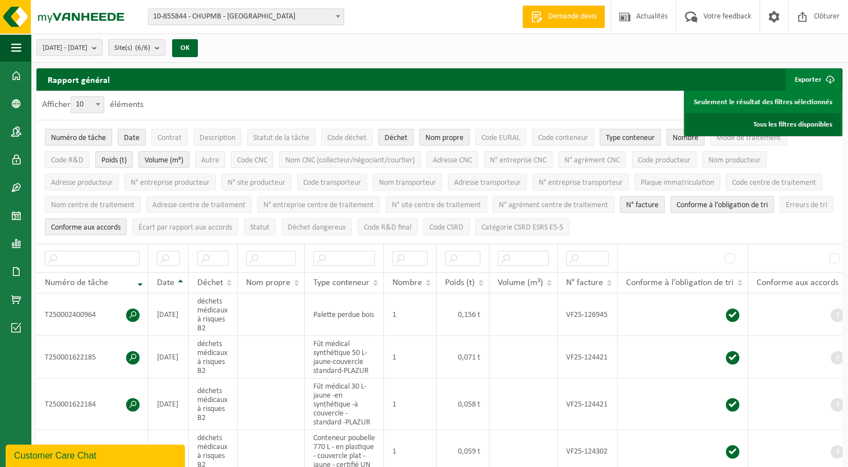
click at [777, 124] on link "Tous les filtres disponibles" at bounding box center [762, 124] width 155 height 22
click at [302, 21] on span "10-855844 - CHUPMB - [GEOGRAPHIC_DATA]" at bounding box center [246, 17] width 195 height 16
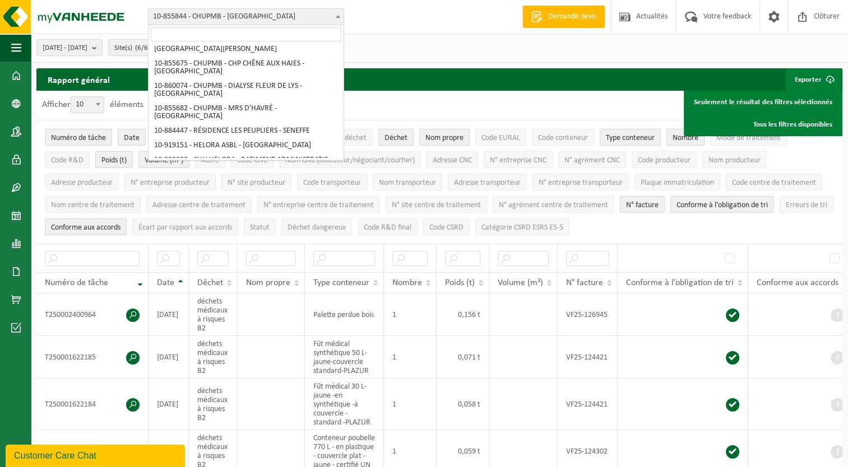
scroll to position [38, 0]
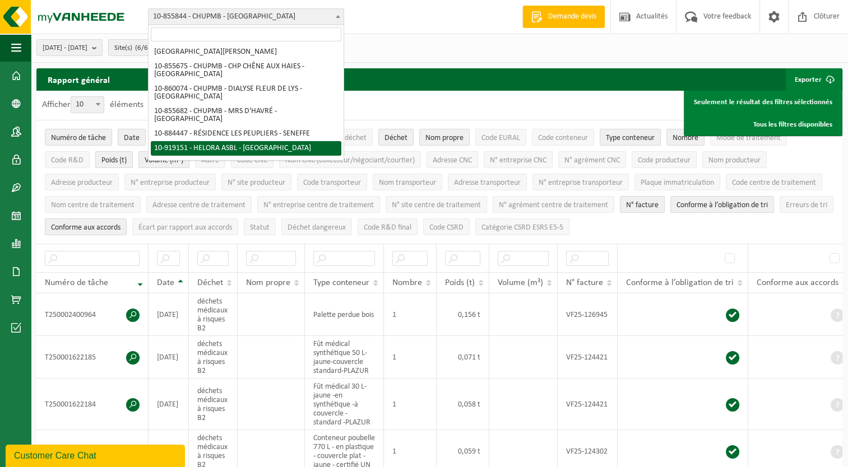
select select "128877"
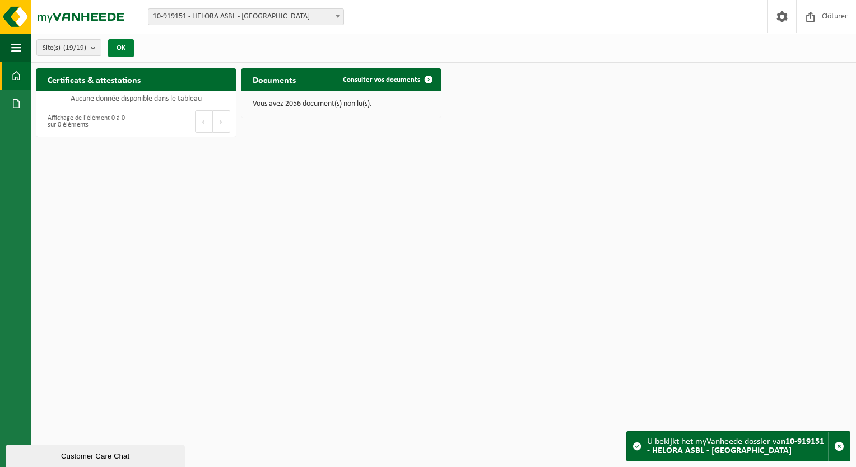
click at [124, 41] on button "OK" at bounding box center [121, 48] width 26 height 18
click at [123, 79] on h2 "Certificats & attestations" at bounding box center [93, 79] width 115 height 22
click at [336, 94] on div "Vous avez 2056 document(s) non lu(s)." at bounding box center [342, 104] width 200 height 27
click at [407, 86] on link "Consulter vos documents" at bounding box center [387, 79] width 106 height 22
